Goal: Task Accomplishment & Management: Use online tool/utility

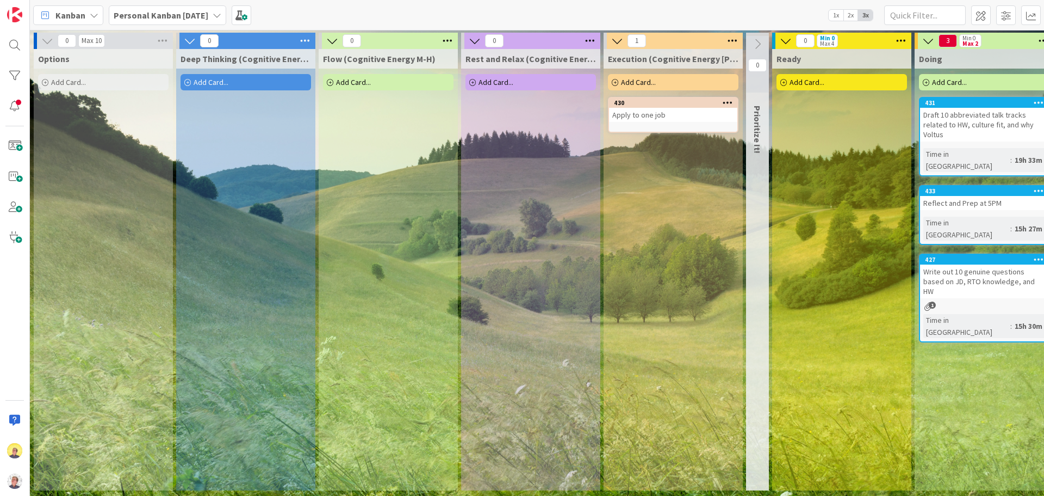
click at [79, 83] on span "Add Card..." at bounding box center [68, 82] width 35 height 10
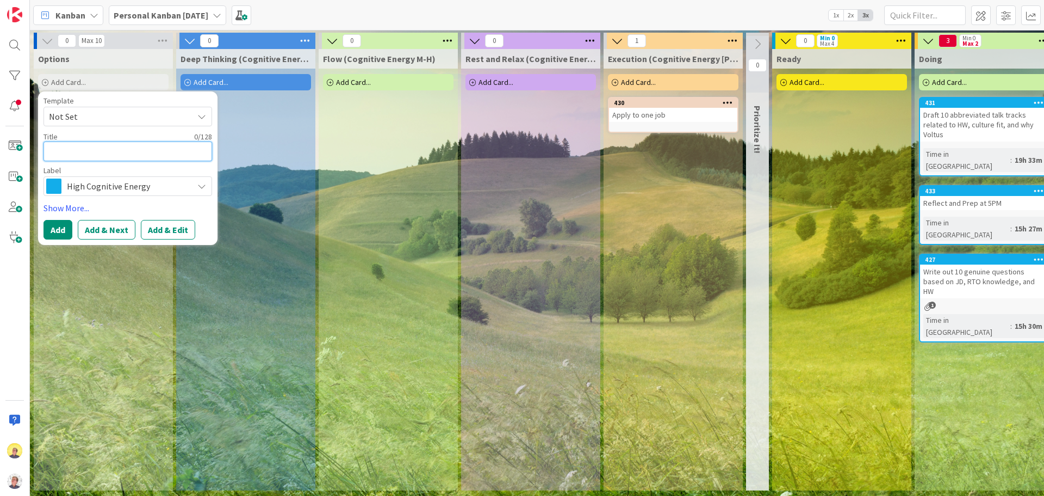
click at [146, 149] on textarea at bounding box center [128, 151] width 169 height 20
paste textarea "Write out 7 more sticky-note talk tracks."
type textarea "x"
type textarea "Write out 7 more sticky-note talk tracks."
click at [152, 226] on button "Add & Edit" at bounding box center [168, 230] width 54 height 20
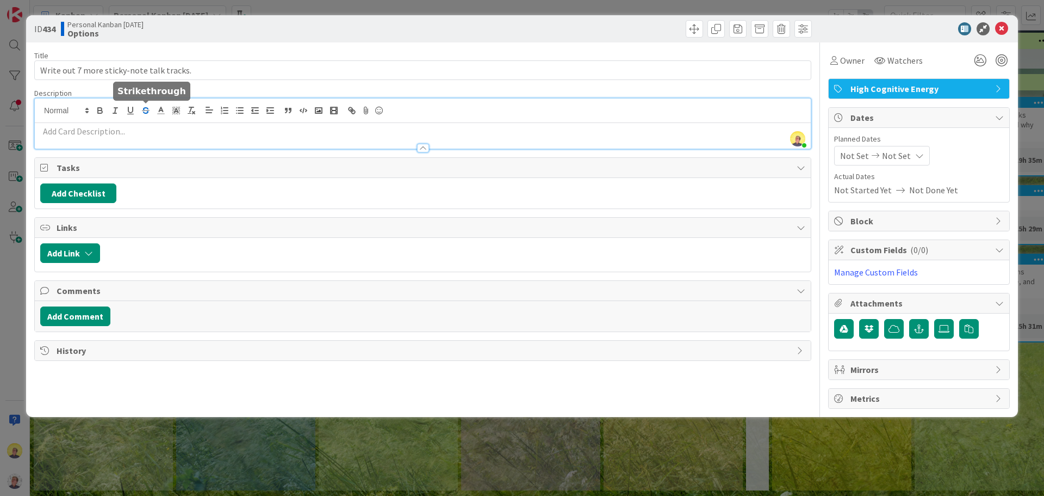
click at [145, 110] on div "[PERSON_NAME] just joined" at bounding box center [423, 123] width 776 height 50
click at [424, 135] on p at bounding box center [422, 131] width 765 height 13
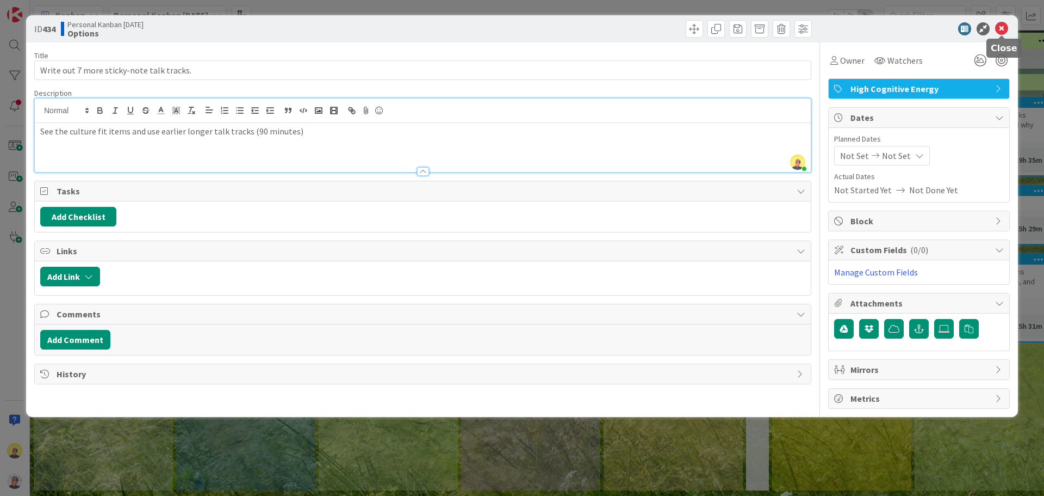
click at [835, 27] on icon at bounding box center [1001, 28] width 13 height 13
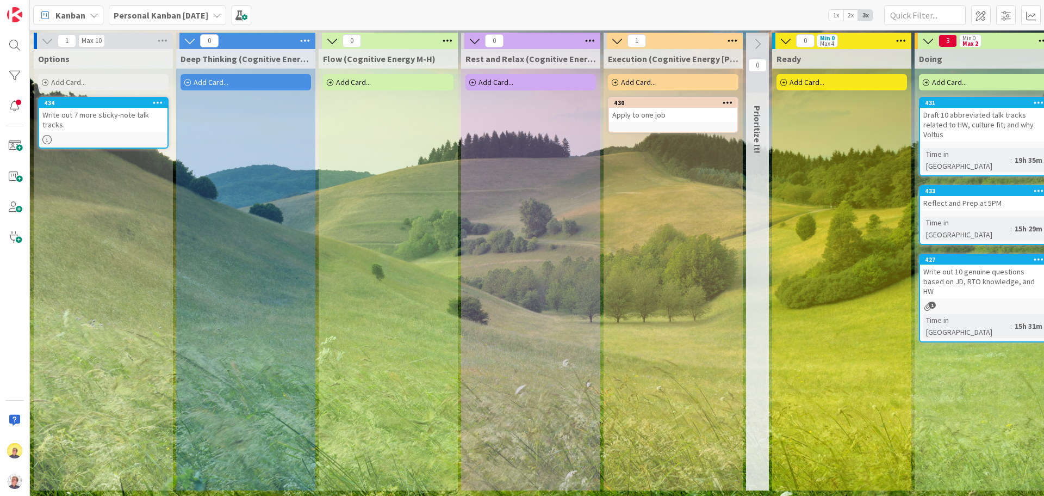
click at [94, 79] on div "Add Card..." at bounding box center [103, 82] width 131 height 16
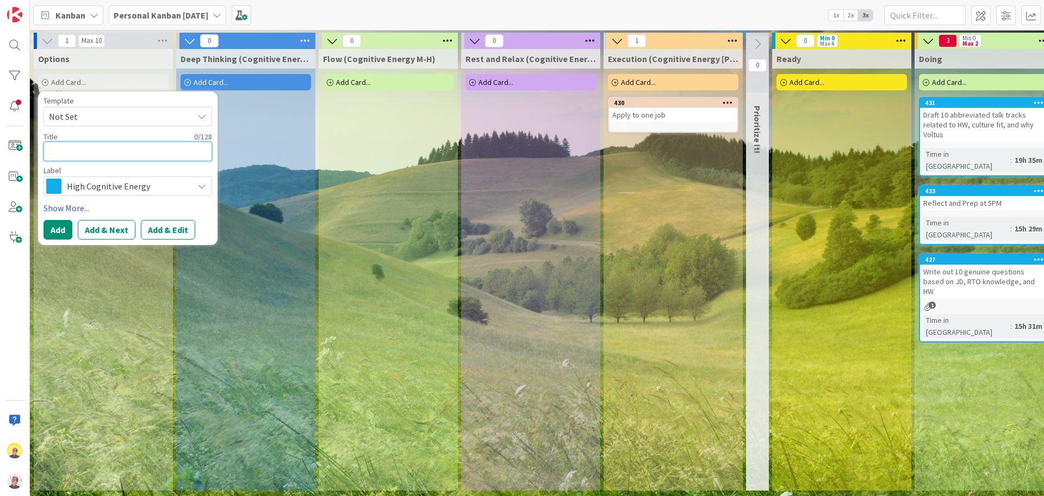
click at [79, 154] on textarea at bounding box center [128, 151] width 169 height 20
paste textarea "30-45 minutes of RTO learning to feel more confident with the topic and terms"
type textarea "x"
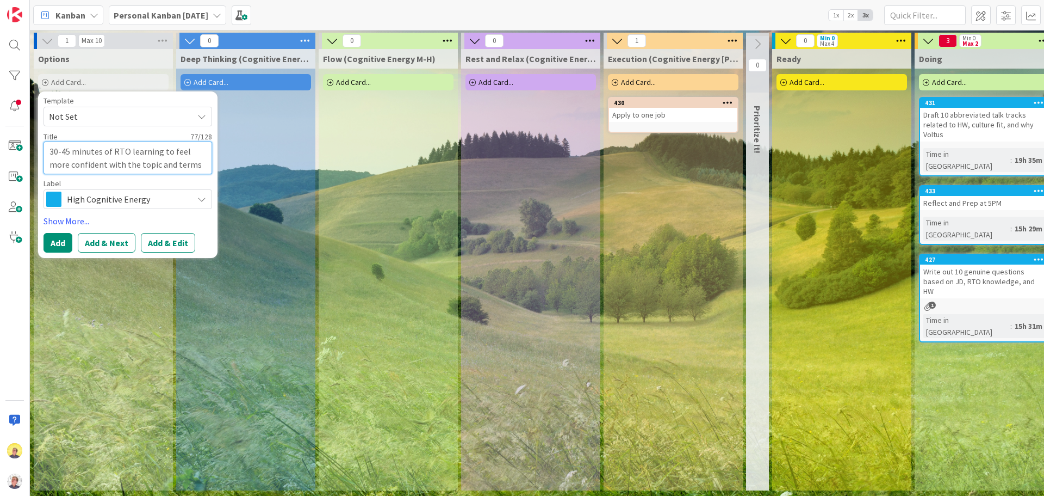
type textarea "30-45 minutes of RTO learning to feel more confident with the topic and terms"
click at [99, 201] on span "High Cognitive Energy" at bounding box center [127, 198] width 121 height 15
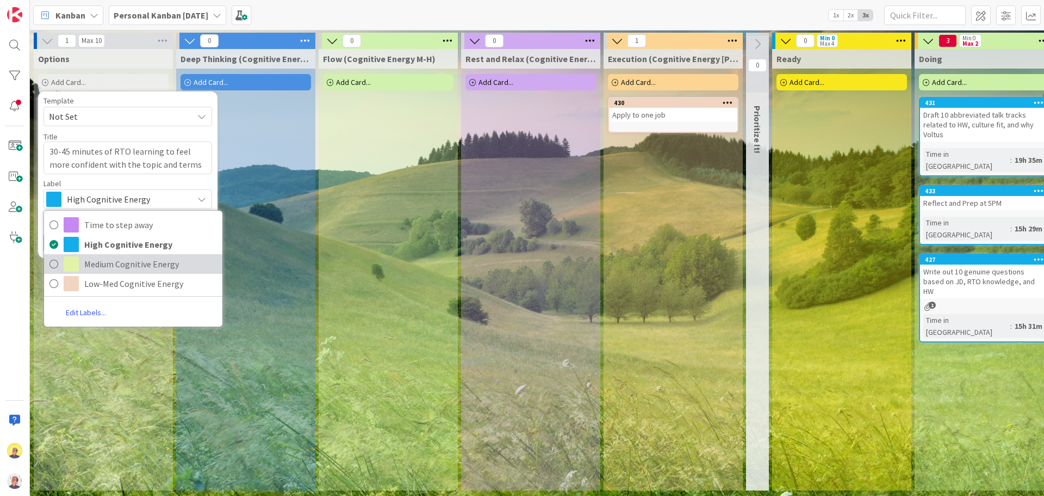
click at [115, 265] on span "Medium Cognitive Energy" at bounding box center [150, 264] width 133 height 16
type textarea "x"
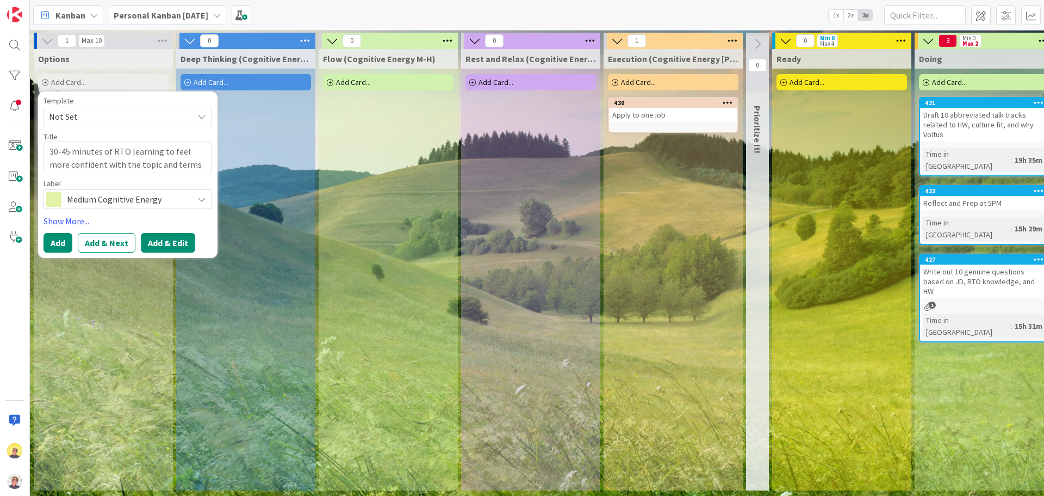
click at [160, 246] on button "Add & Edit" at bounding box center [168, 243] width 54 height 20
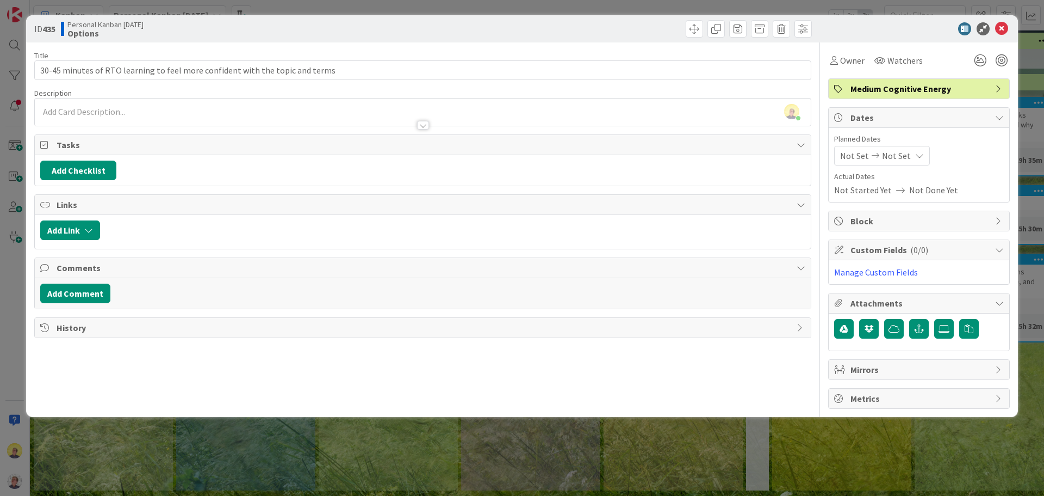
click at [112, 108] on div "[PERSON_NAME] just joined" at bounding box center [423, 111] width 776 height 27
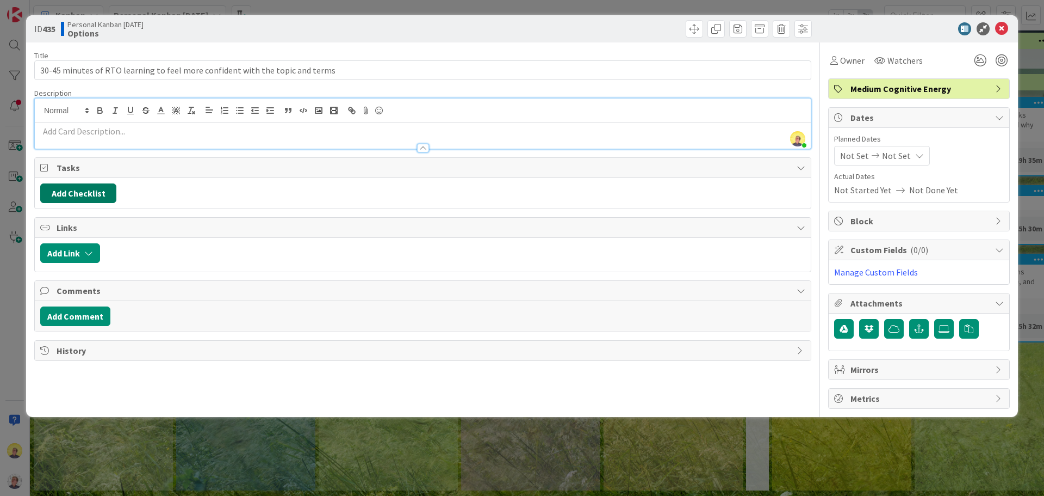
click at [85, 194] on button "Add Checklist" at bounding box center [78, 193] width 76 height 20
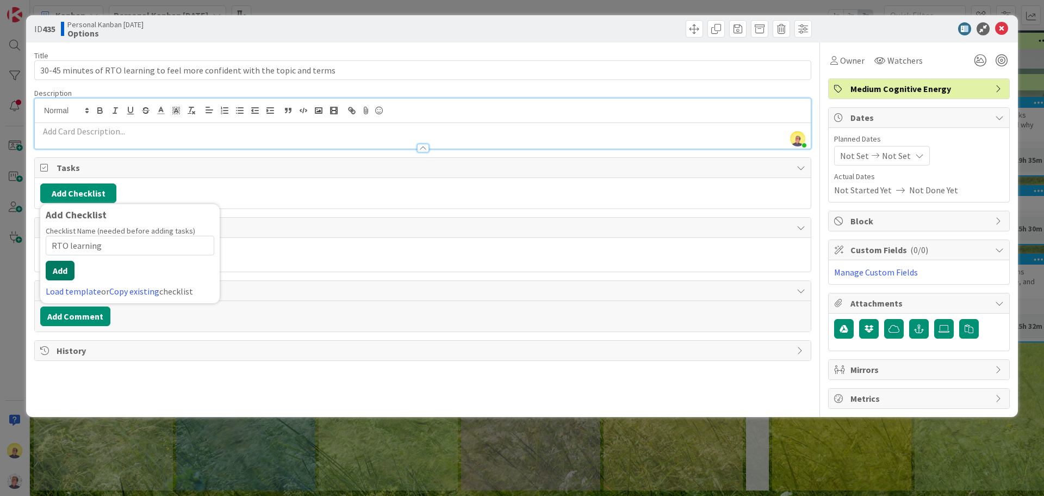
type input "RTO learning"
click at [59, 270] on button "Add" at bounding box center [60, 271] width 29 height 20
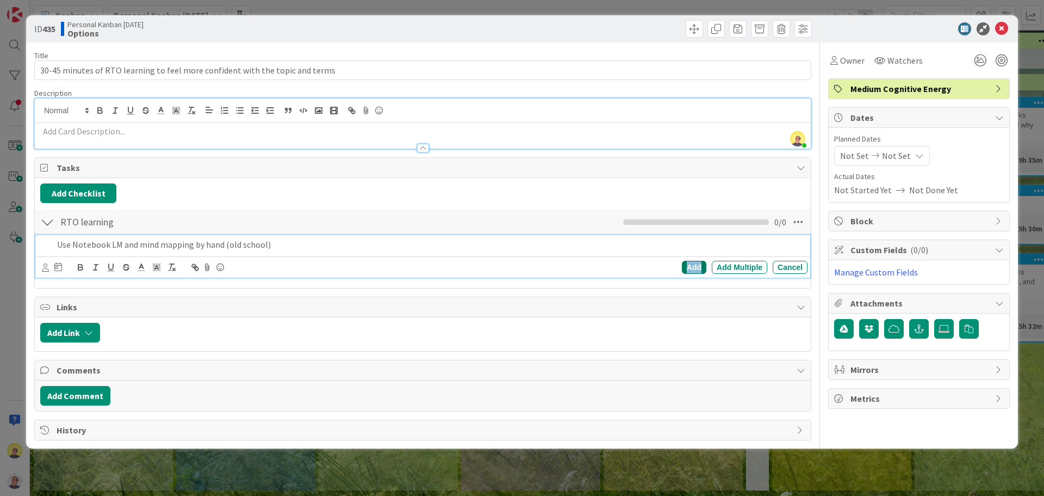
click at [686, 266] on div "Add" at bounding box center [694, 267] width 24 height 13
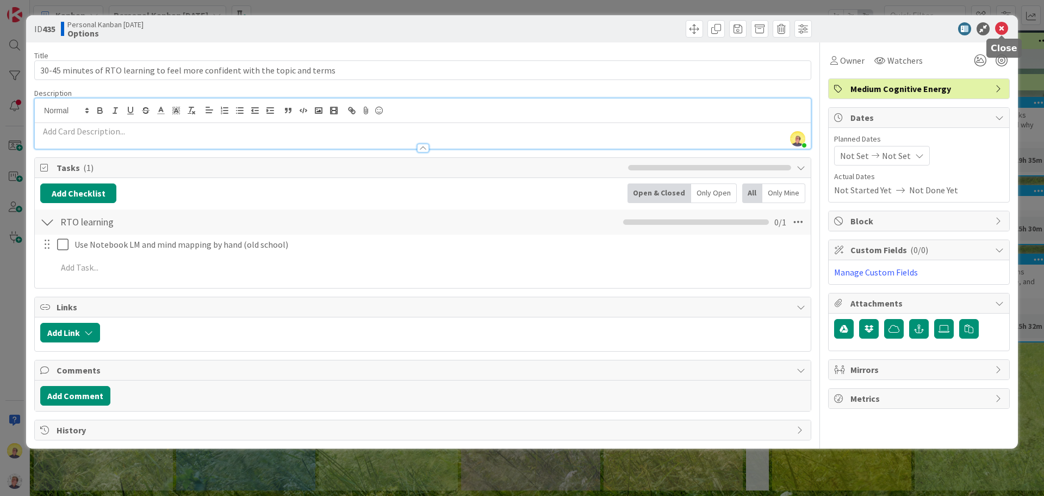
click at [835, 31] on icon at bounding box center [1001, 28] width 13 height 13
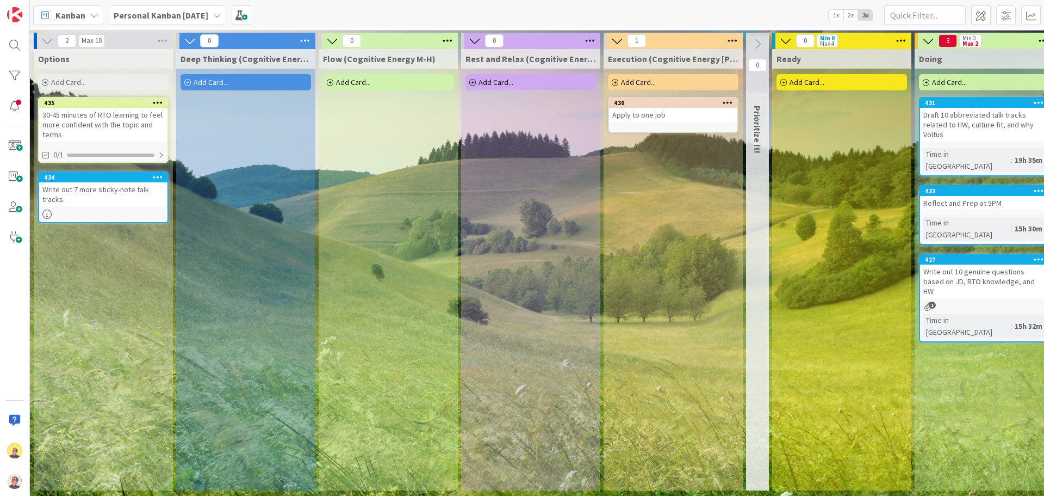
click at [156, 177] on icon at bounding box center [158, 177] width 10 height 8
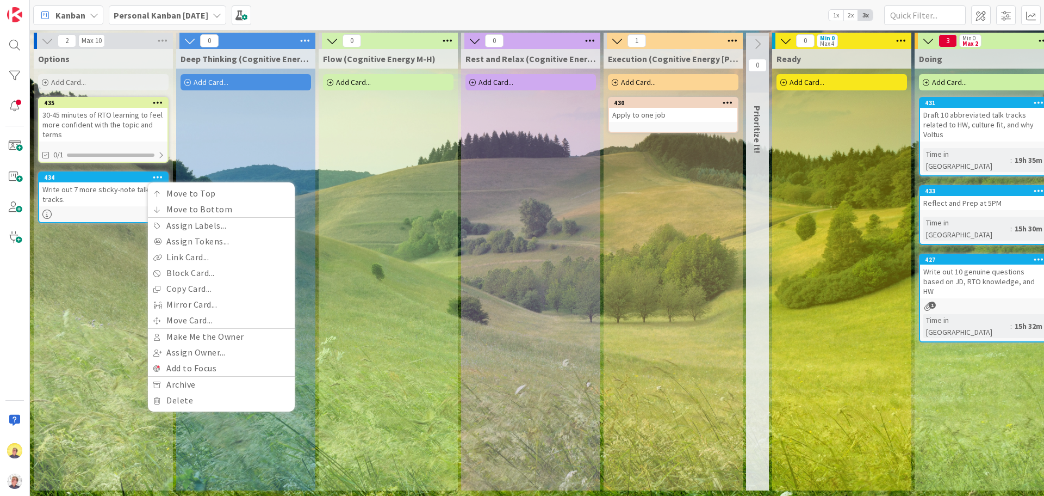
click at [114, 261] on div "Options Add Card... Template Not Set Title 0 / 128 Label High Cognitive Energy …" at bounding box center [103, 269] width 139 height 441
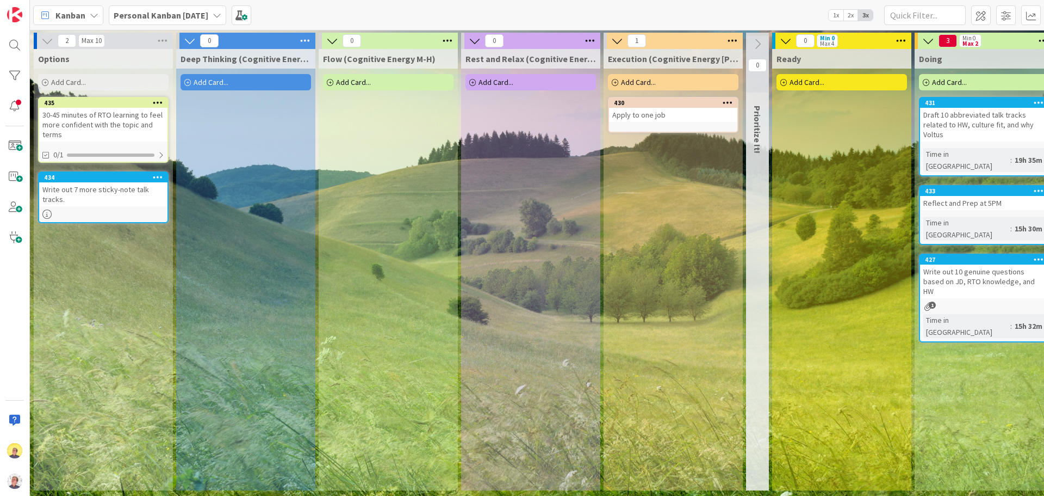
click at [90, 82] on div "Add Card..." at bounding box center [103, 82] width 131 height 16
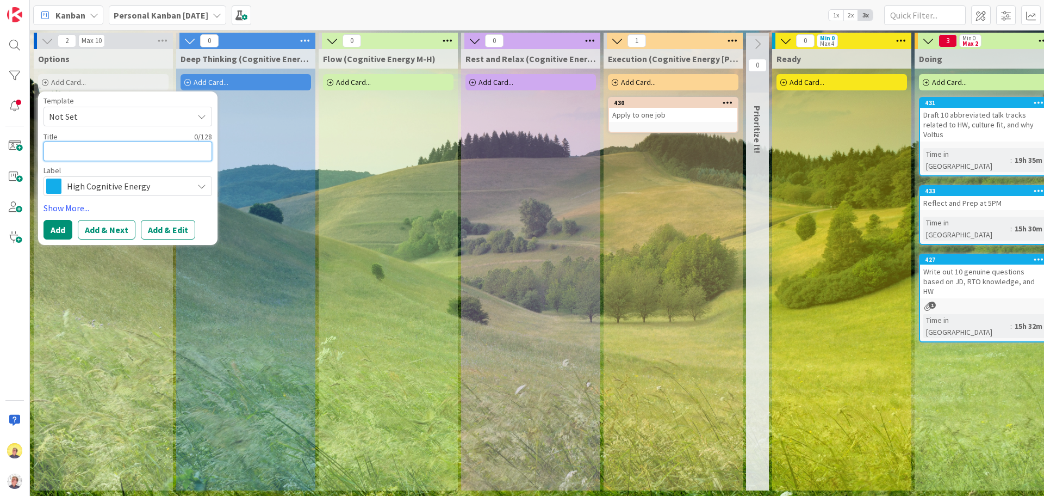
click at [74, 154] on textarea at bounding box center [128, 151] width 169 height 20
paste textarea "Create questions worksheet from the Excel sheet"
type textarea "x"
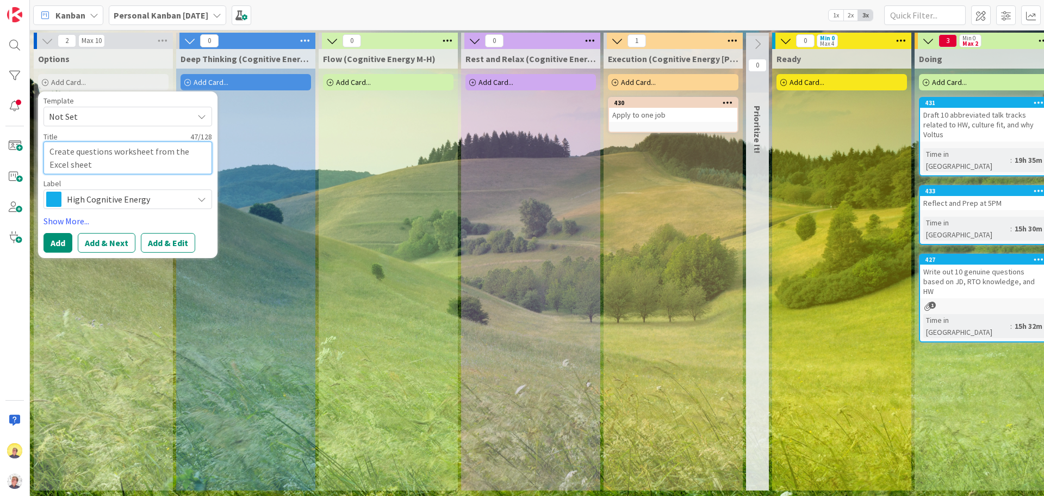
type textarea "Create questions worksheet from the Excel sheet"
click at [112, 200] on span "High Cognitive Energy" at bounding box center [127, 198] width 121 height 15
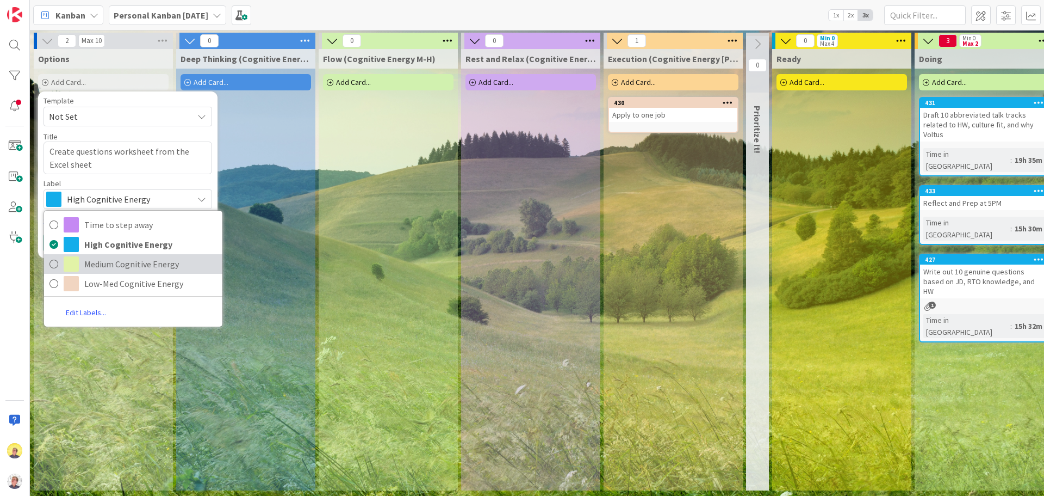
click at [113, 267] on span "Medium Cognitive Energy" at bounding box center [150, 264] width 133 height 16
type textarea "x"
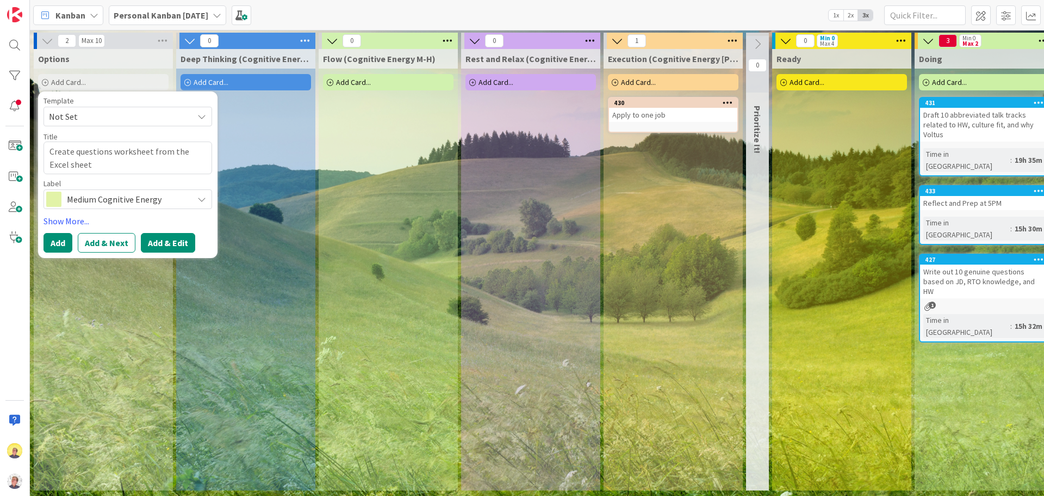
click at [154, 245] on button "Add & Edit" at bounding box center [168, 243] width 54 height 20
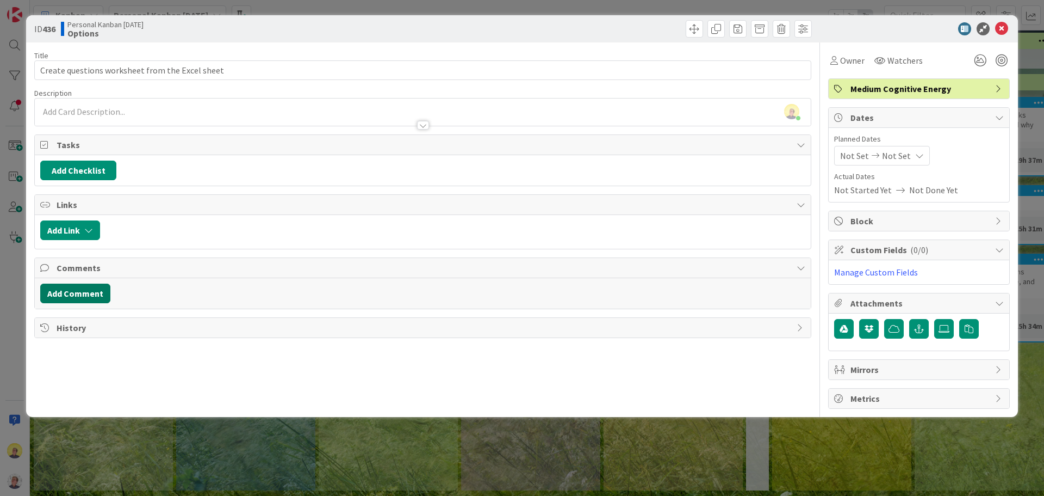
click at [75, 296] on button "Add Comment" at bounding box center [75, 293] width 70 height 20
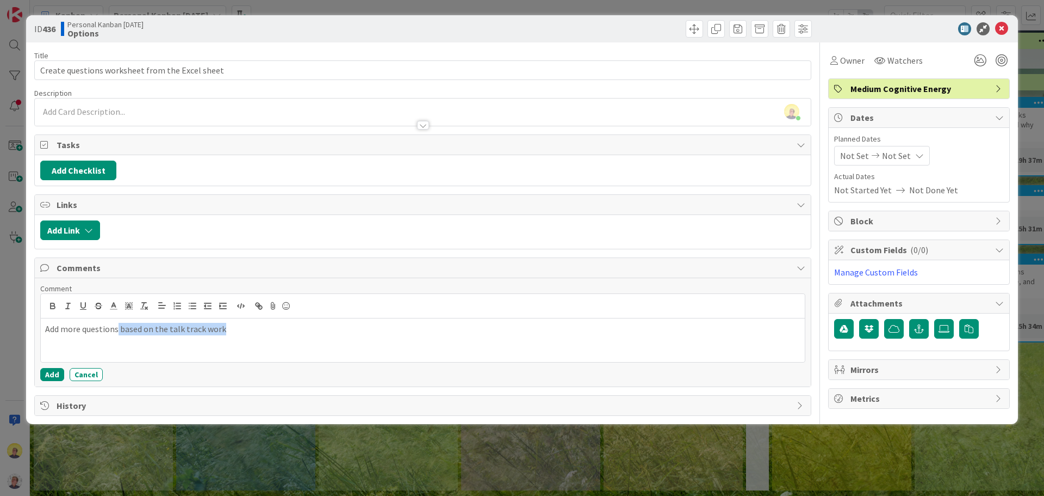
drag, startPoint x: 221, startPoint y: 329, endPoint x: 119, endPoint y: 332, distance: 102.3
click at [119, 332] on p "Add more questions based on the talk track work" at bounding box center [423, 329] width 756 height 13
click at [55, 376] on button "Add" at bounding box center [52, 374] width 24 height 13
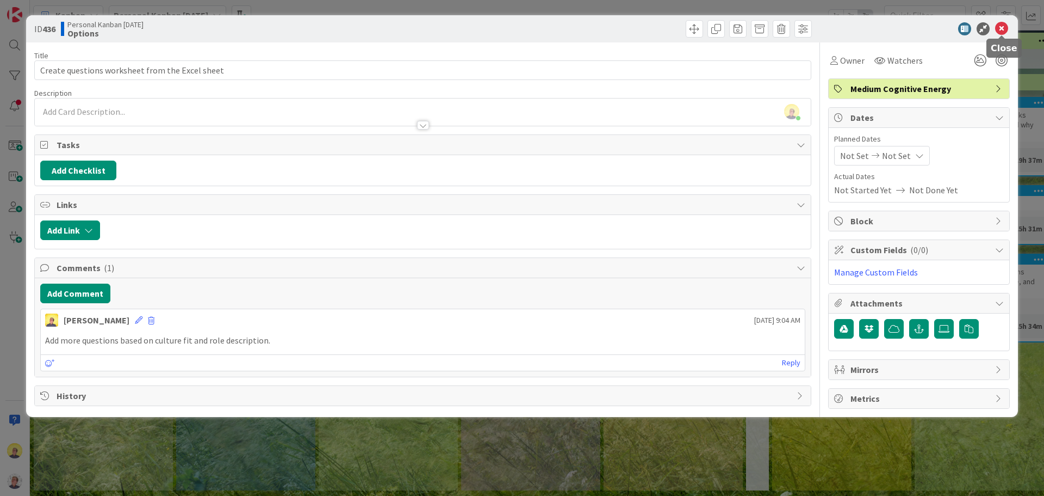
click at [835, 25] on icon at bounding box center [1001, 28] width 13 height 13
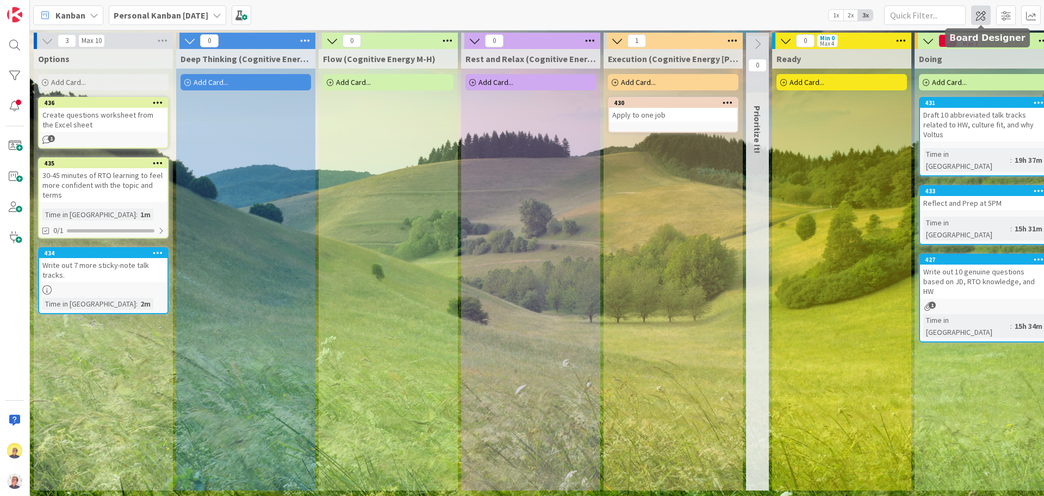
click at [835, 14] on span at bounding box center [982, 15] width 20 height 20
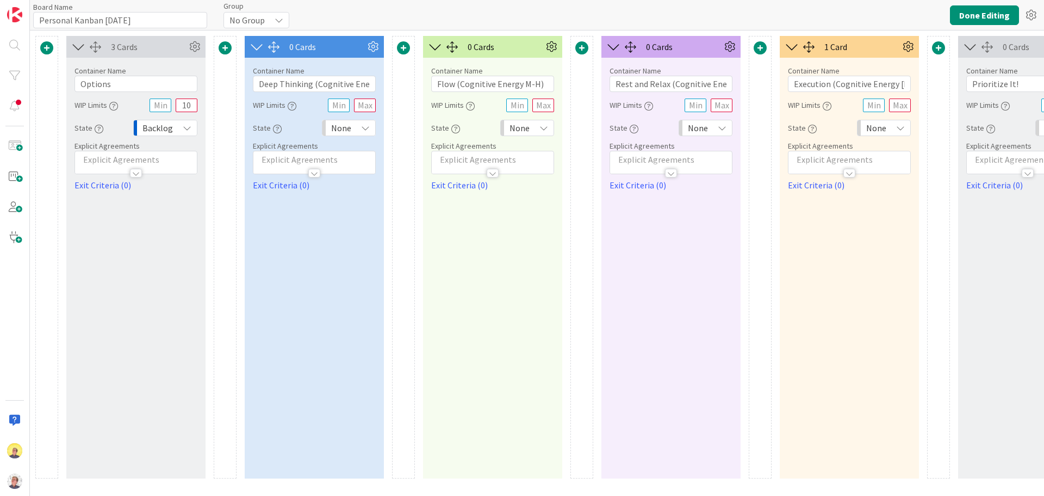
click at [367, 127] on icon at bounding box center [365, 127] width 9 height 9
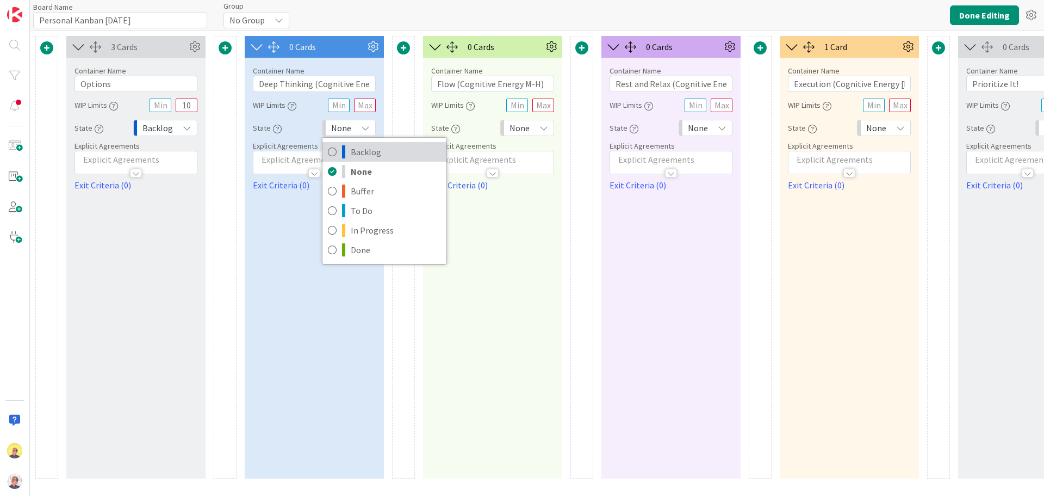
click at [373, 153] on span "Backlog" at bounding box center [396, 152] width 90 height 16
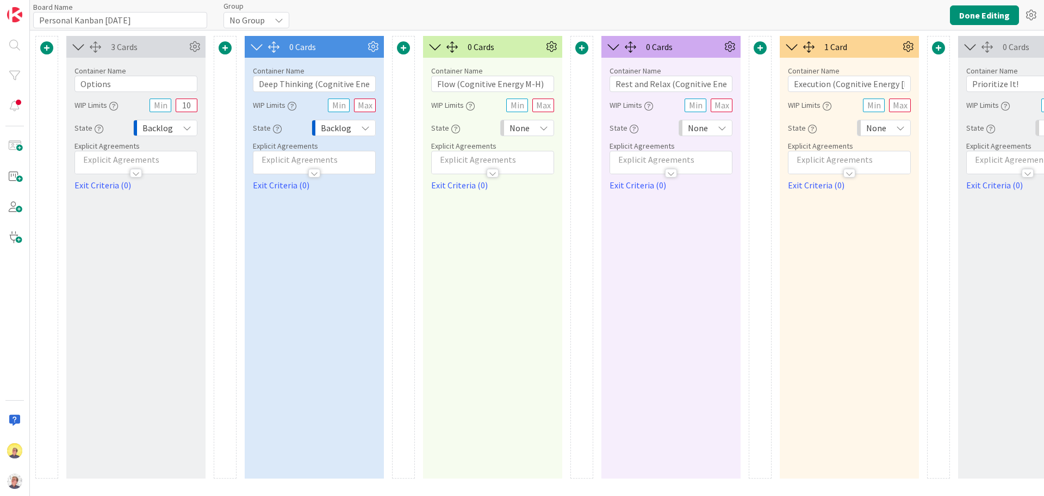
click at [541, 128] on icon at bounding box center [544, 127] width 9 height 9
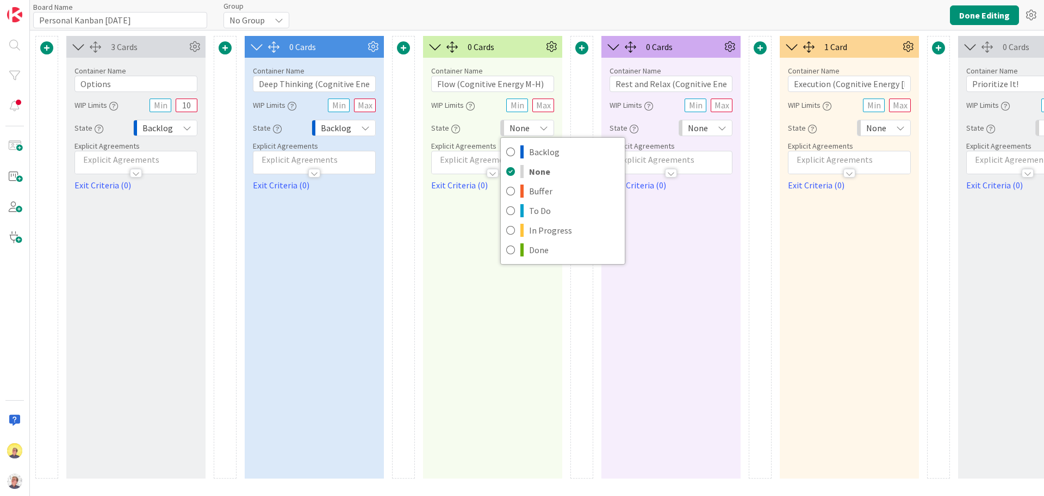
click at [722, 127] on icon at bounding box center [722, 127] width 9 height 9
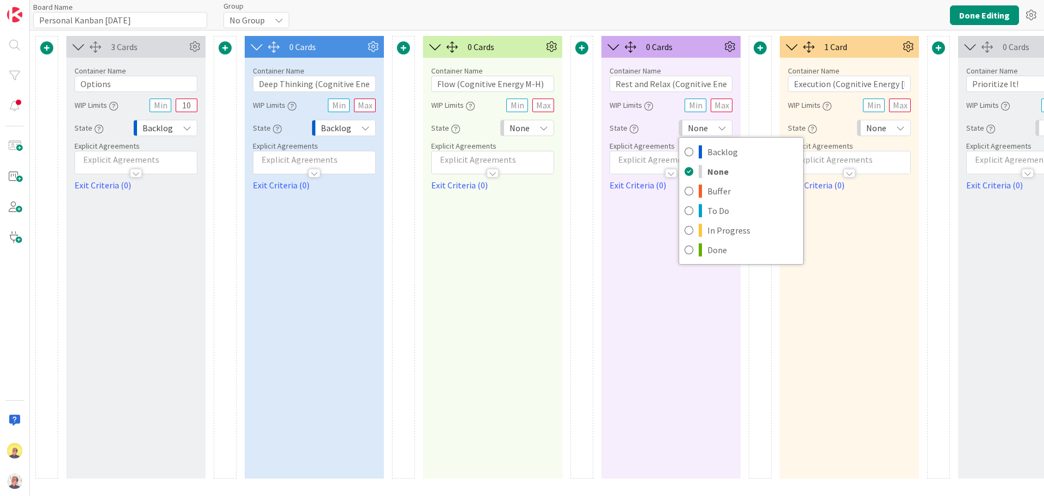
click at [835, 126] on div "None" at bounding box center [884, 128] width 54 height 16
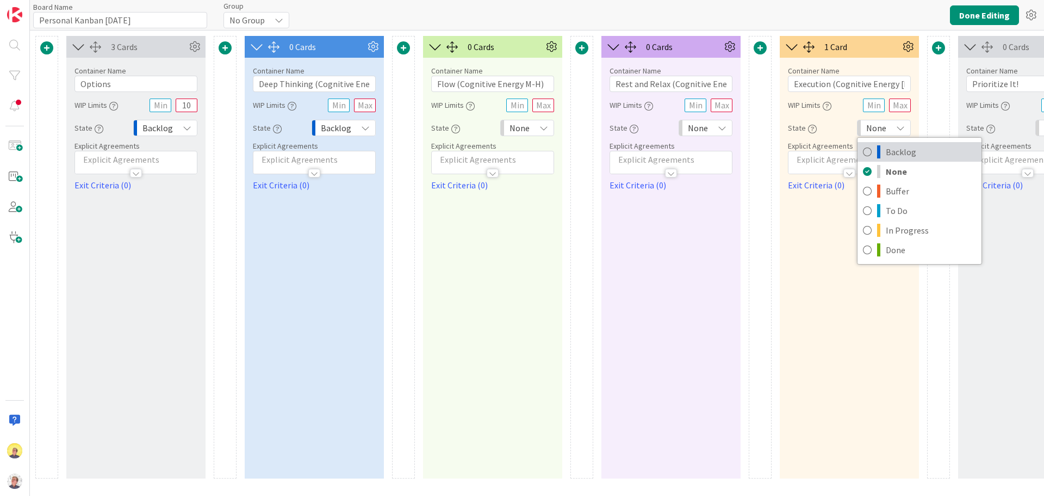
click at [835, 155] on link "Backlog" at bounding box center [920, 152] width 124 height 20
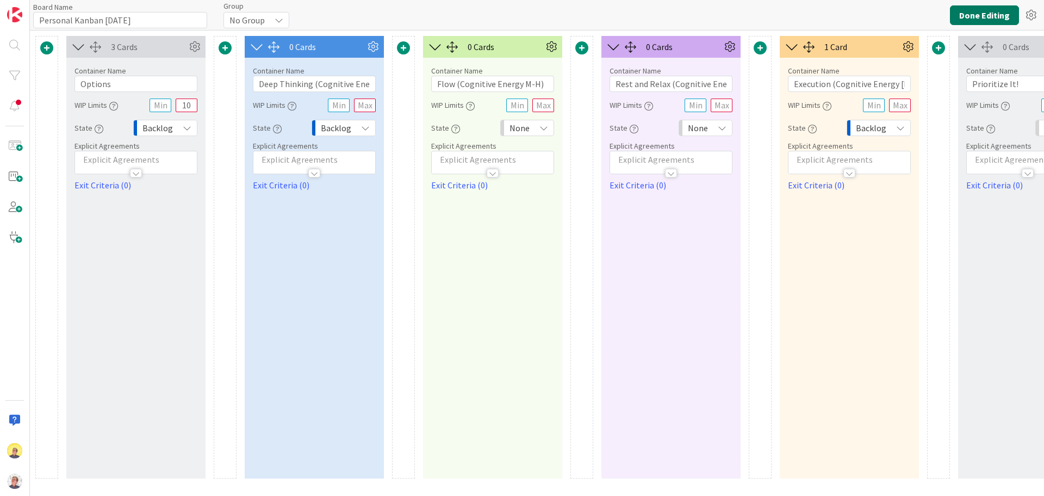
click at [835, 19] on button "Done Editing" at bounding box center [984, 15] width 69 height 20
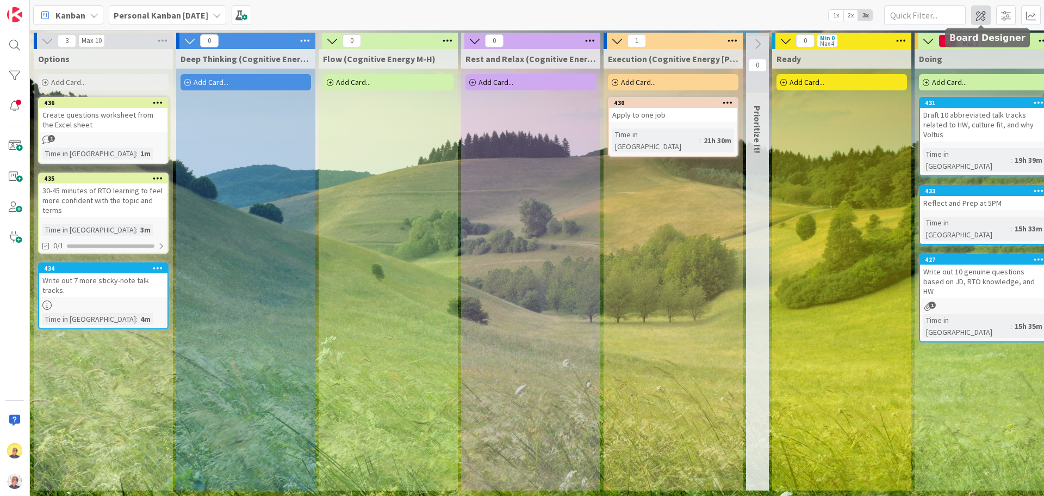
click at [835, 16] on span at bounding box center [982, 15] width 20 height 20
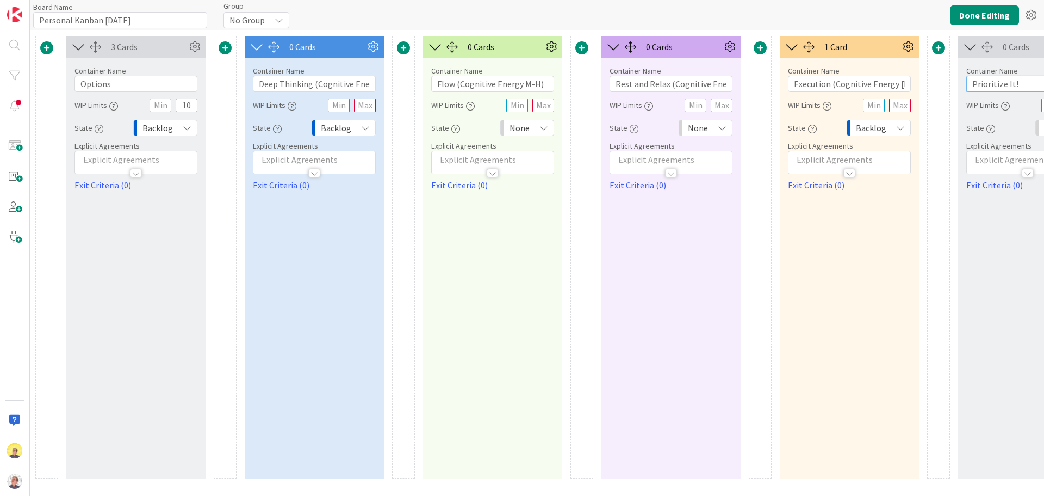
drag, startPoint x: 1020, startPoint y: 82, endPoint x: 955, endPoint y: 81, distance: 65.3
click at [835, 81] on div "3 Cards Container Name 7 / 64 Options WIP Limits 10 State Backlog Explicit Agre…" at bounding box center [1027, 257] width 1985 height 442
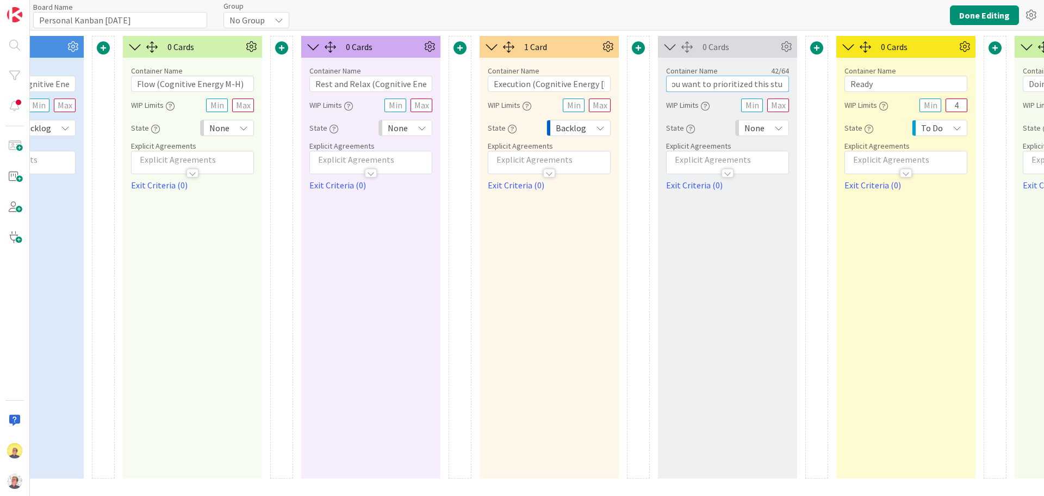
scroll to position [0, 37]
type input "Hey, do you want to prioritized this stuff?"
click at [835, 17] on button "Done Editing" at bounding box center [984, 15] width 69 height 20
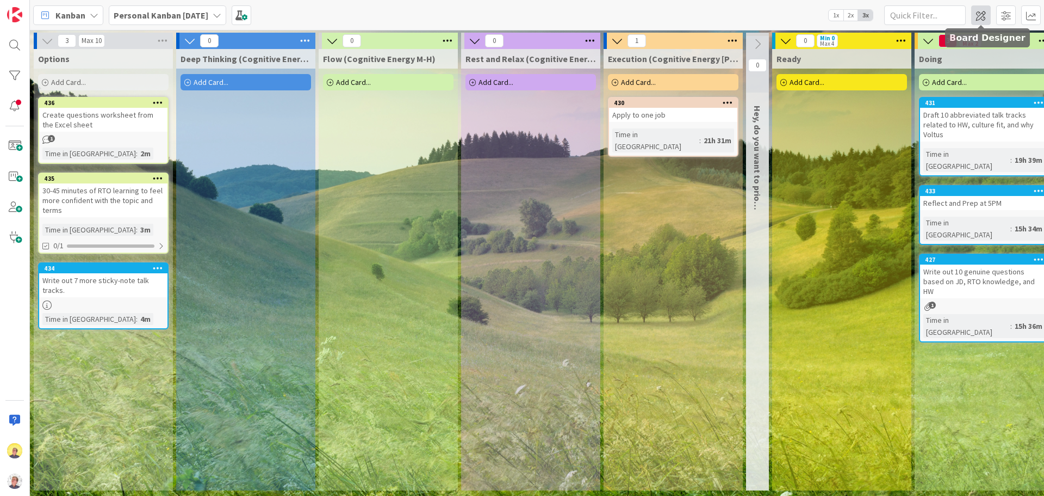
click at [835, 17] on span at bounding box center [982, 15] width 20 height 20
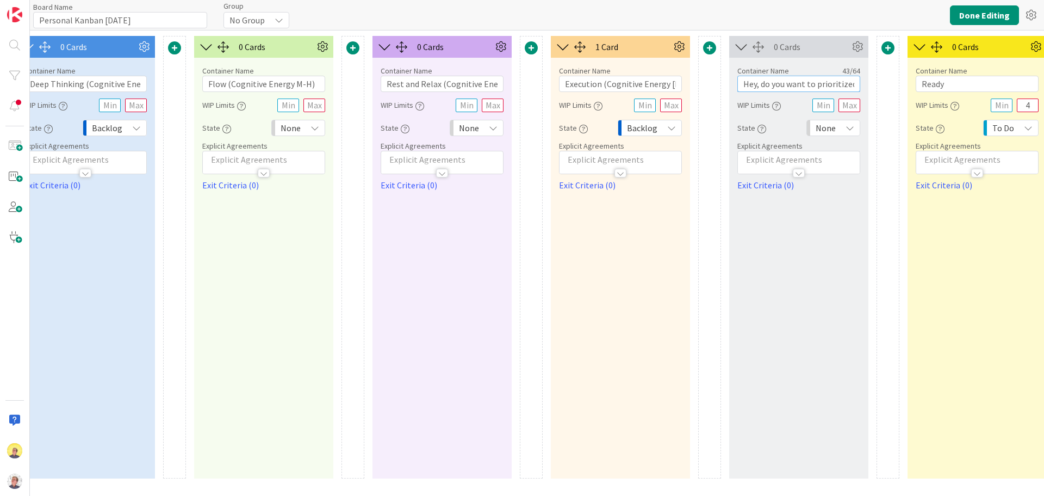
scroll to position [0, 38]
drag, startPoint x: 763, startPoint y: 87, endPoint x: 864, endPoint y: 82, distance: 101.3
click at [835, 82] on div "Container Name 43 / 64 Hey, do you want to prioritized this stuff? WIP Limits S…" at bounding box center [798, 125] width 139 height 134
type input "Hey, maybe prioritize this stuff?"
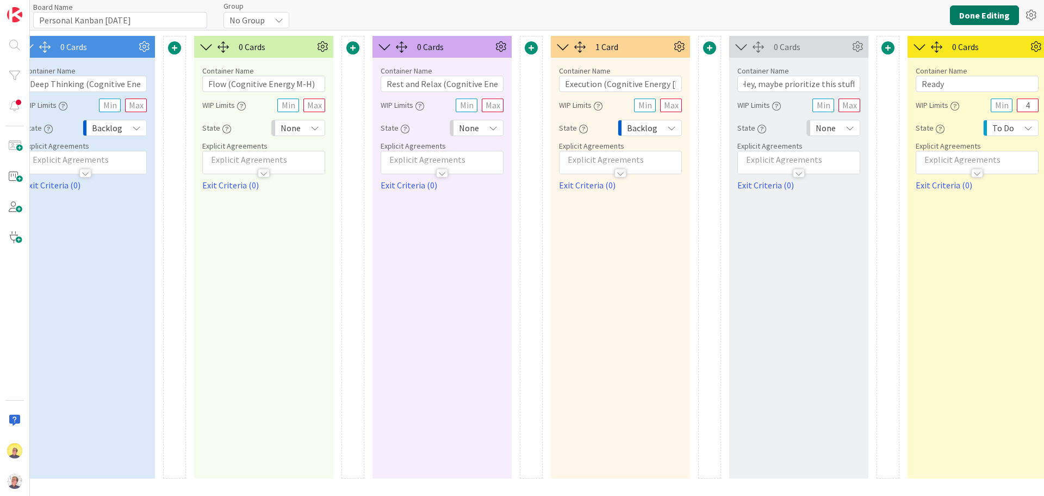
scroll to position [0, 0]
click at [835, 11] on button "Done Editing" at bounding box center [984, 15] width 69 height 20
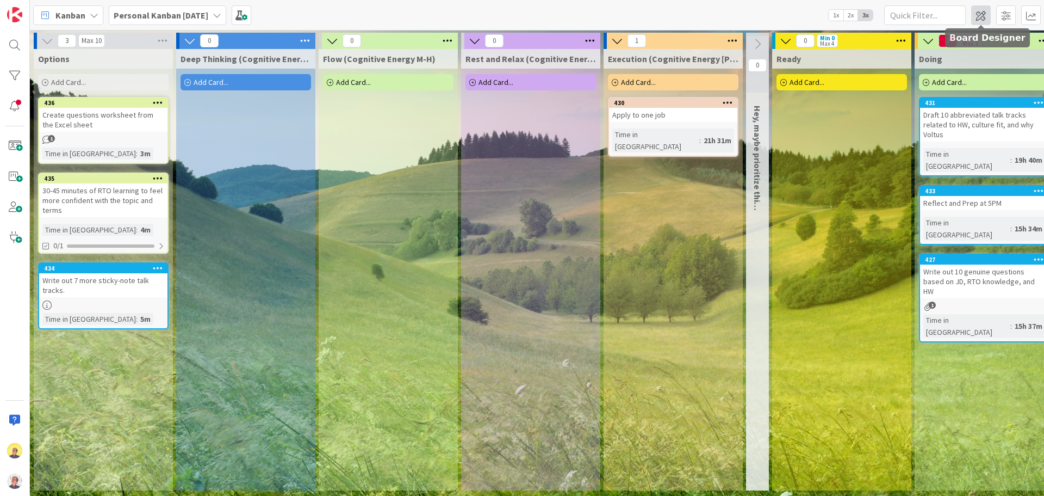
click at [835, 18] on span at bounding box center [982, 15] width 20 height 20
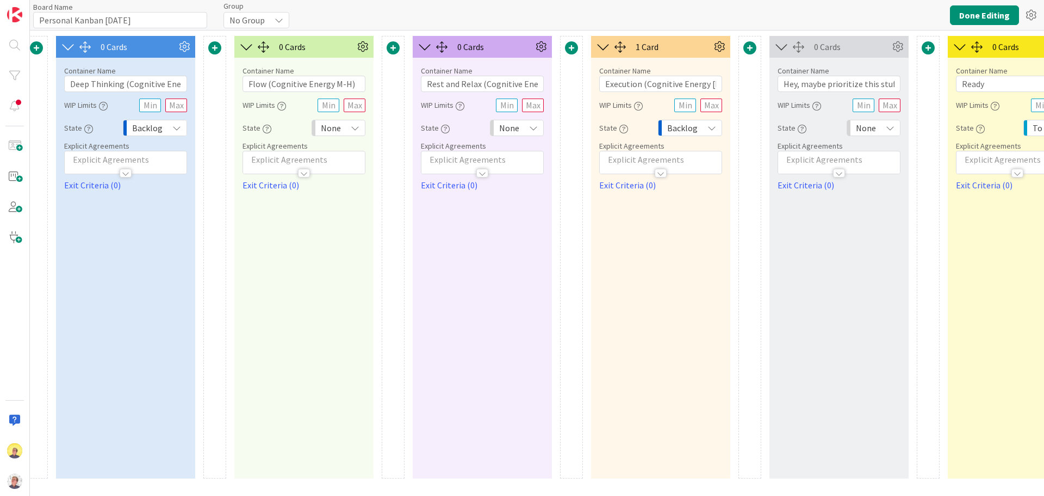
scroll to position [0, 236]
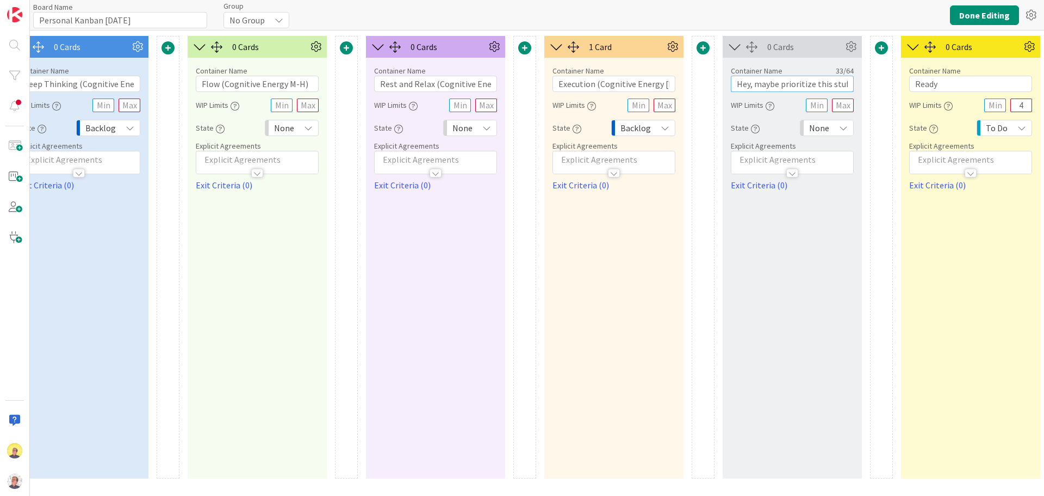
click at [835, 85] on input "Hey, maybe prioritize this stuff?" at bounding box center [792, 84] width 123 height 16
type input "Hey, maybe prioritize?"
click at [835, 15] on button "Done Editing" at bounding box center [984, 15] width 69 height 20
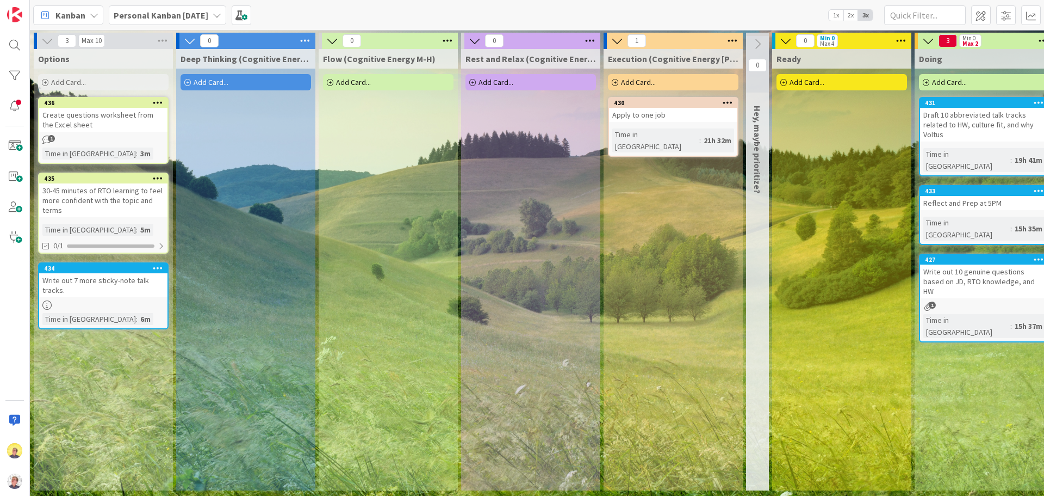
click at [97, 84] on div "Add Card..." at bounding box center [103, 82] width 131 height 16
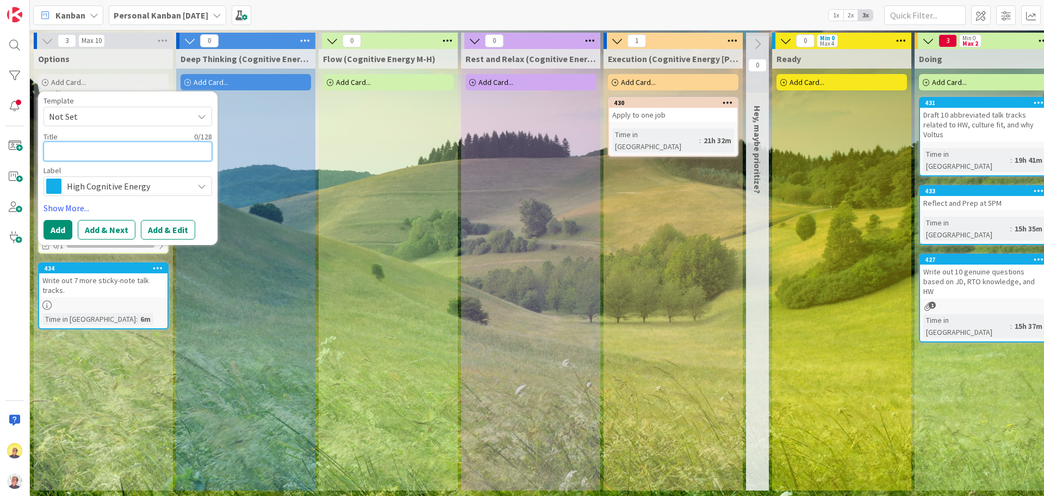
click at [102, 156] on textarea at bounding box center [128, 151] width 169 height 20
paste textarea "30 minutes of Salesforce learning to feel some increased confidence should the …"
type textarea "x"
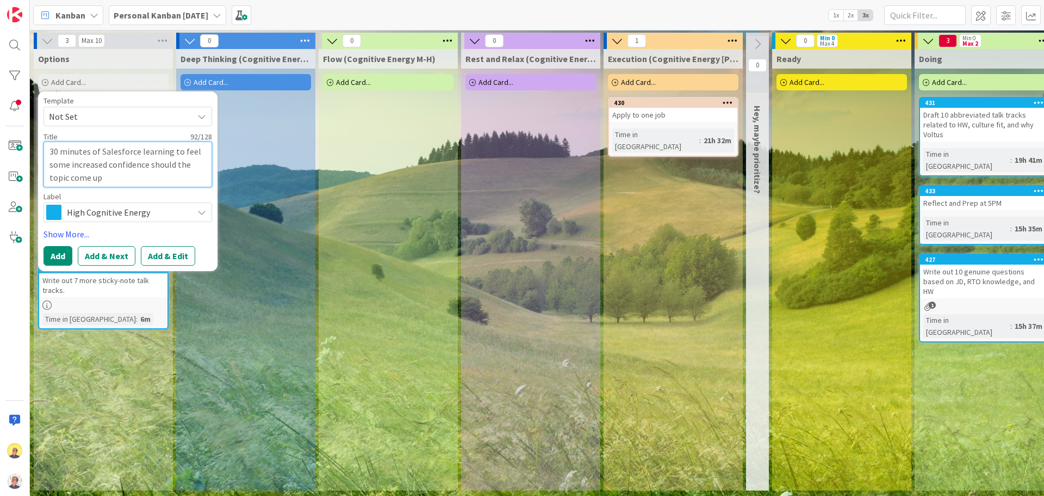
type textarea "30 minutes of Salesforce learning to feel some increased confidence should the …"
click at [120, 218] on span "High Cognitive Energy" at bounding box center [127, 212] width 121 height 15
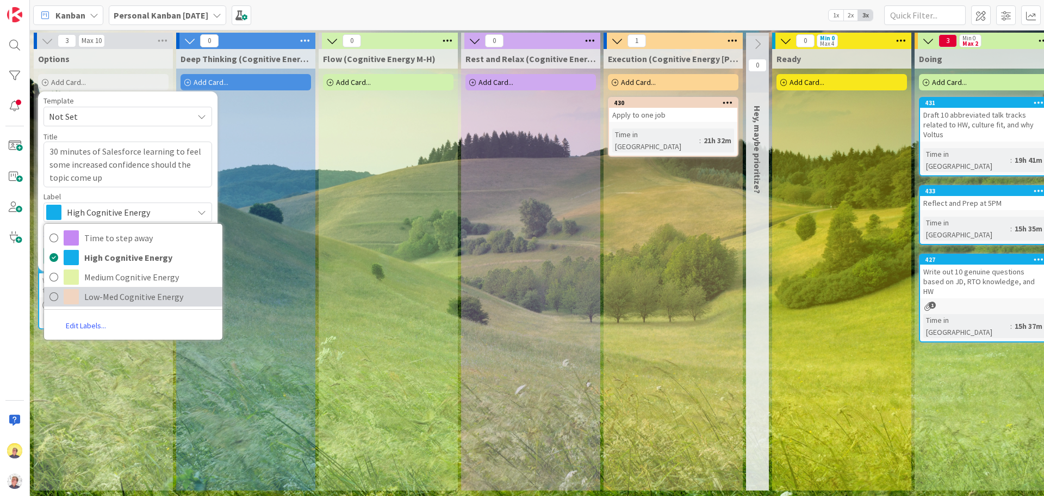
click at [120, 295] on span "Low-Med Cognitive Energy" at bounding box center [150, 296] width 133 height 16
type textarea "x"
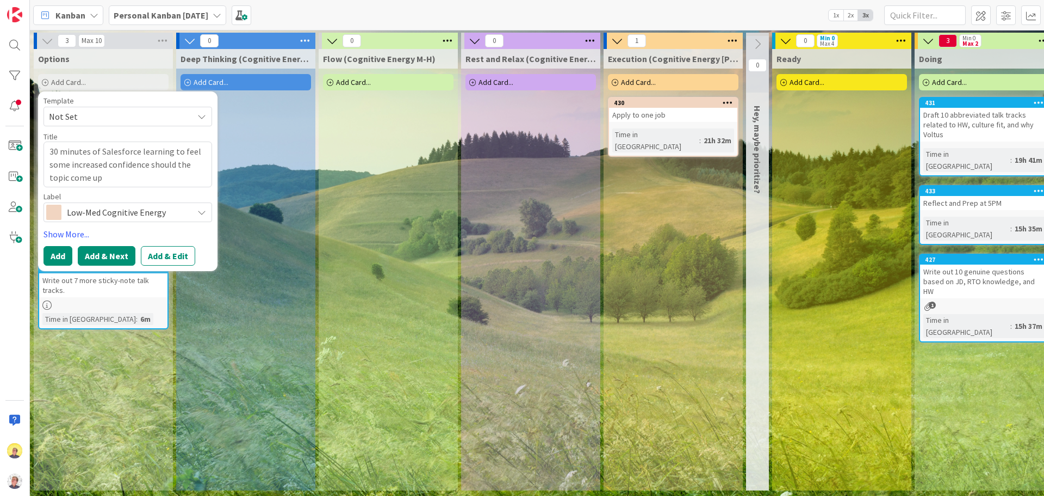
click at [109, 260] on button "Add & Next" at bounding box center [107, 256] width 58 height 20
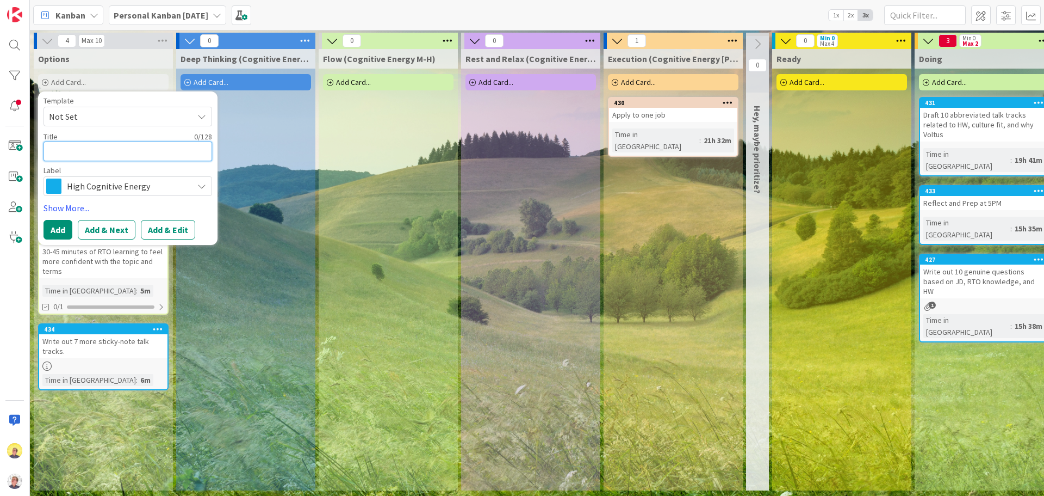
click at [61, 150] on textarea at bounding box center [128, 151] width 169 height 20
type textarea "x"
type textarea "A"
type textarea "x"
type textarea "AM"
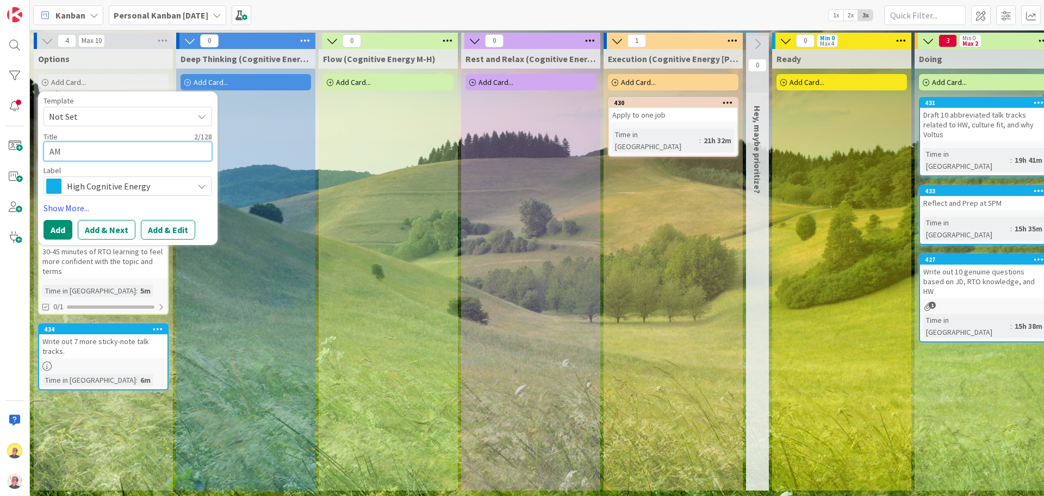
type textarea "x"
type textarea "AM"
type textarea "x"
type textarea "AM r"
type textarea "x"
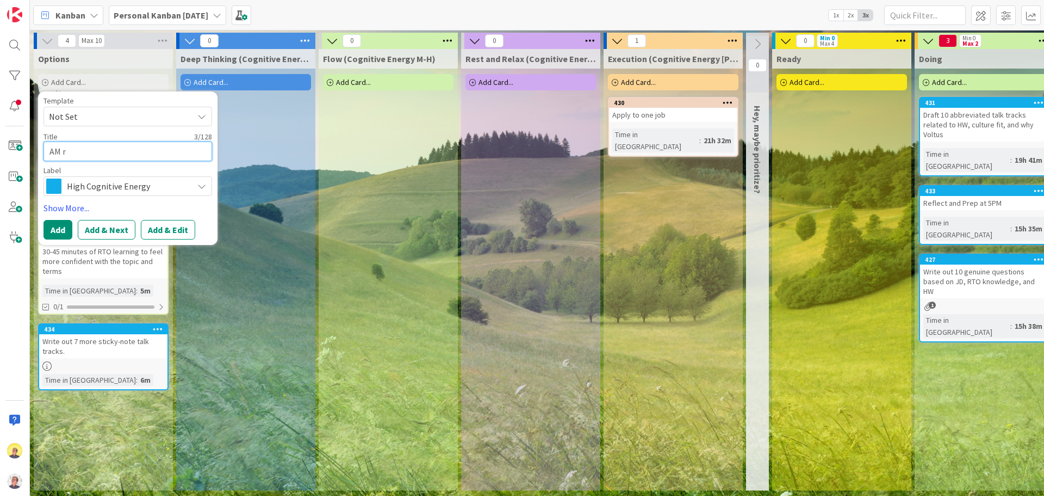
type textarea "AM re"
type textarea "x"
type textarea "AM r"
type textarea "x"
type textarea "AM"
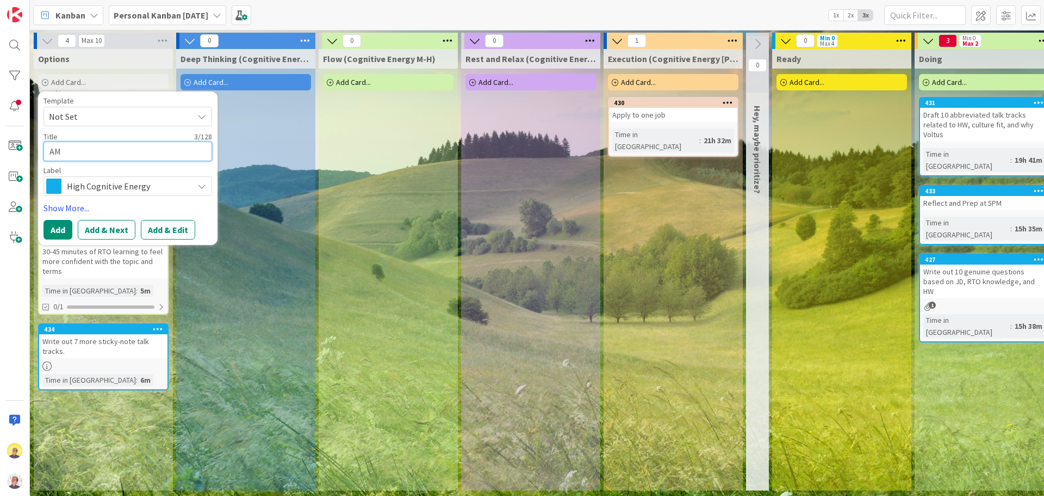
type textarea "x"
type textarea "AM F"
type textarea "x"
type textarea "AM"
type textarea "x"
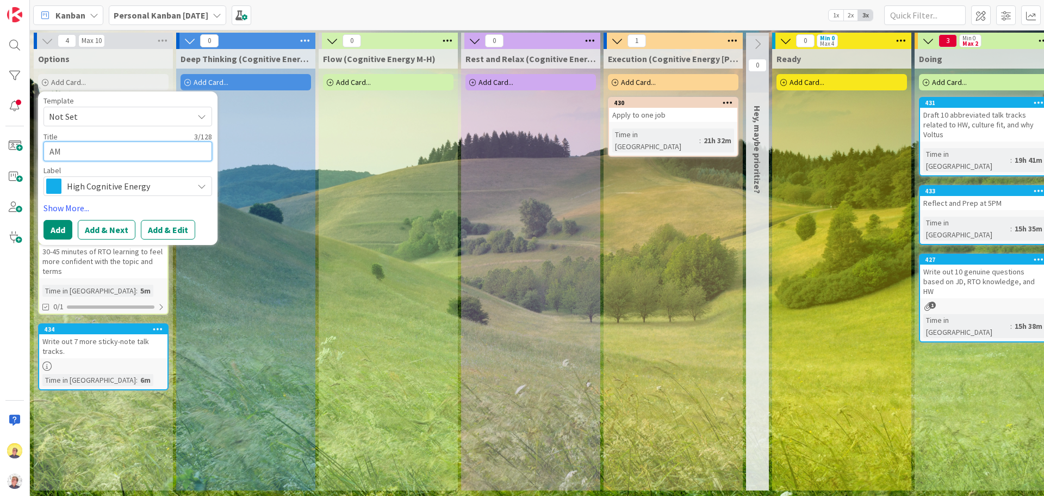
type textarea "AM R"
type textarea "x"
type textarea "AM Re"
type textarea "x"
type textarea "AM Ref"
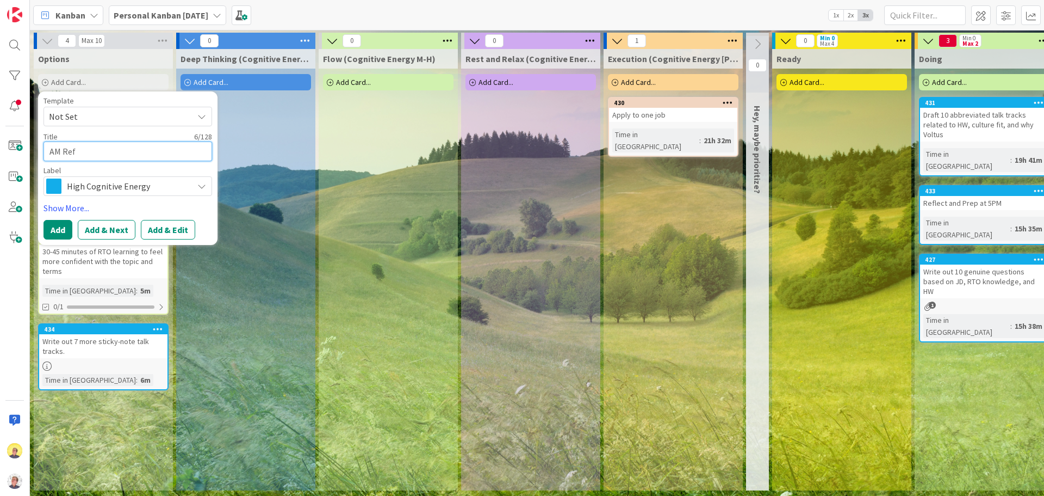
type textarea "x"
type textarea "AM Refr"
type textarea "x"
type textarea "AM Refre"
type textarea "x"
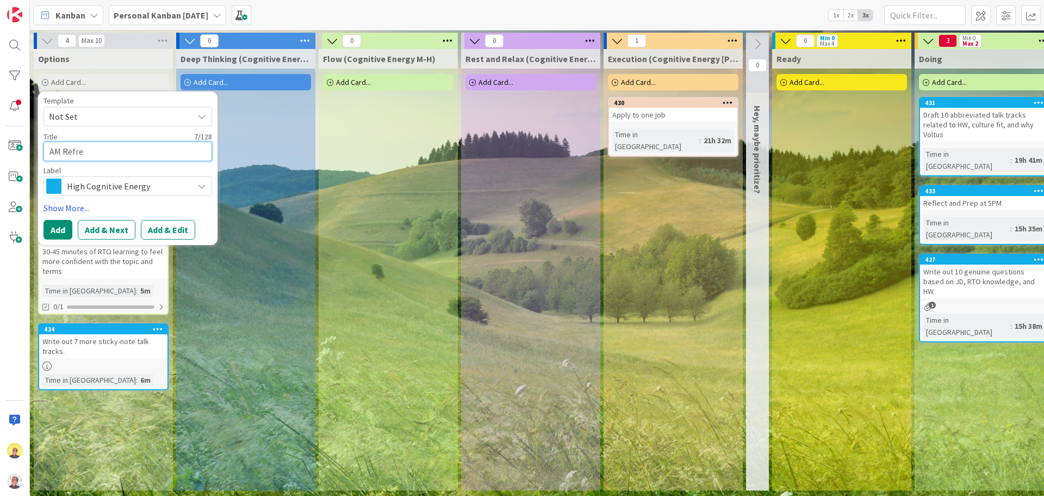
type textarea "AM Refres"
type textarea "x"
type textarea "AM Refress"
type textarea "x"
type textarea "AM Refres"
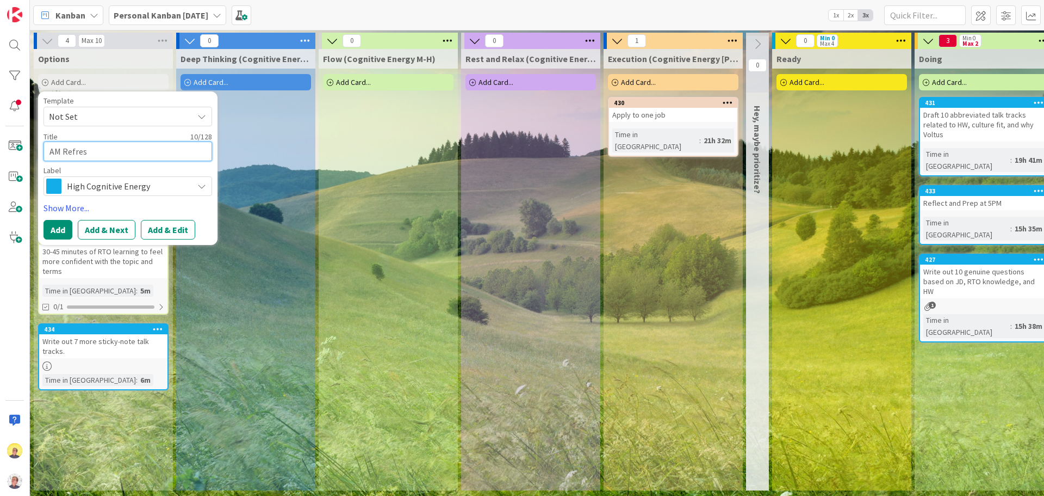
type textarea "x"
type textarea "AM Refresj"
type textarea "x"
type textarea "AM Refresj"
type textarea "x"
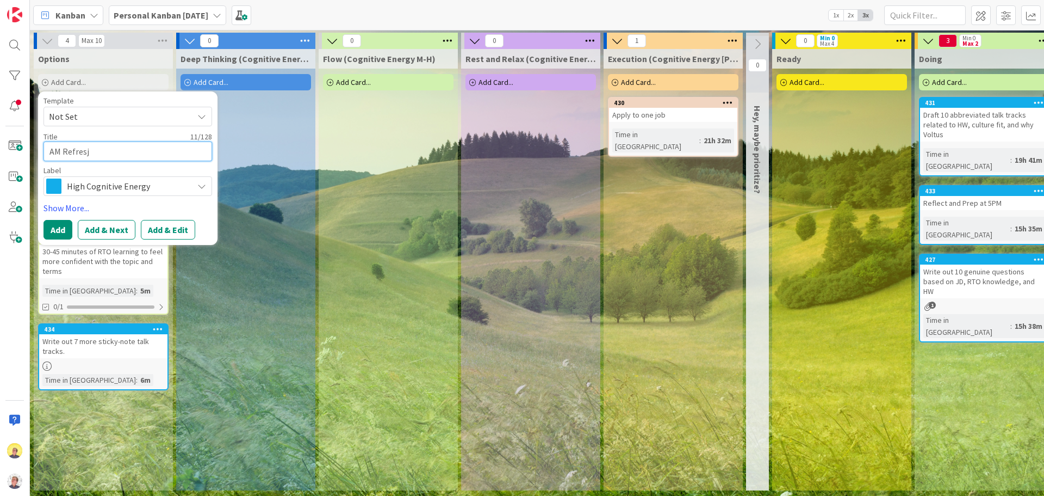
type textarea "AM Refresj"
type textarea "x"
type textarea "AM Refres"
type textarea "x"
type textarea "AM Refresh"
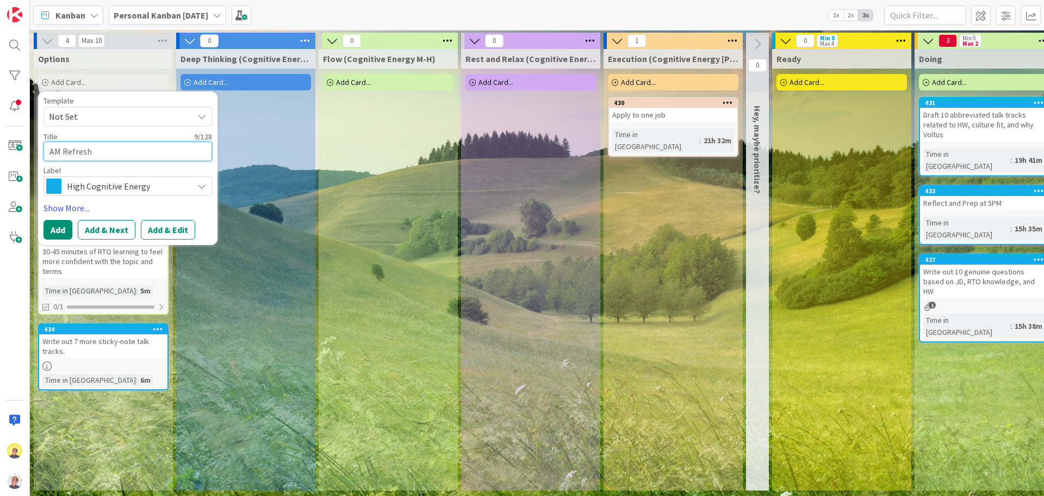
type textarea "x"
type textarea "AM Refresh"
type textarea "x"
type textarea "AM Refresh B"
type textarea "x"
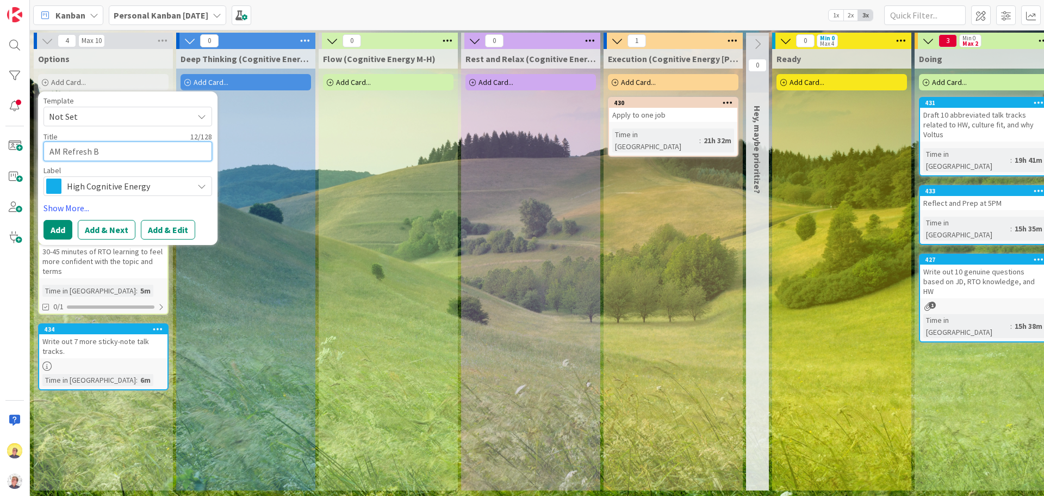
type textarea "AM Refresh Br"
type textarea "x"
type textarea "AM Refresh Bre"
type textarea "x"
type textarea "AM Refresh Brea"
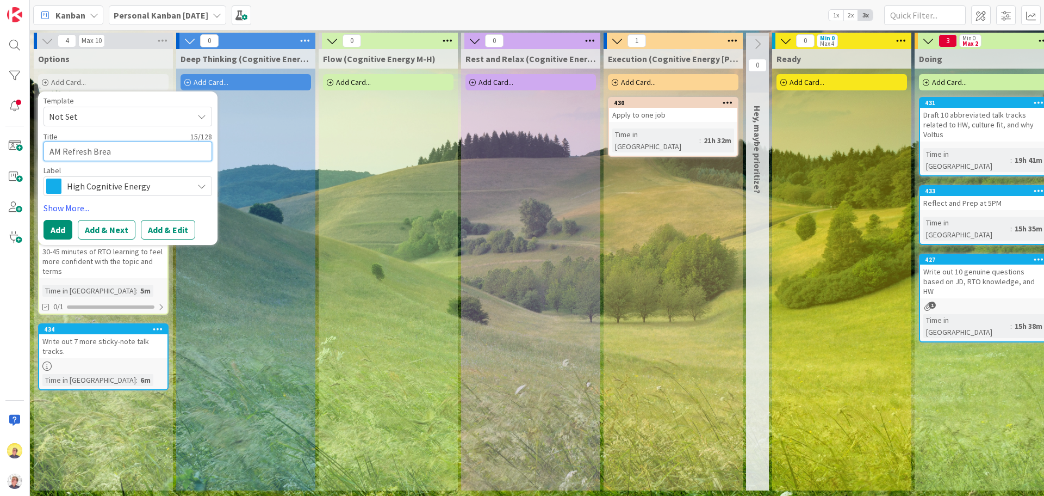
type textarea "x"
type textarea "AM Refresh Break"
click at [207, 188] on div "High Cognitive Energy" at bounding box center [128, 186] width 169 height 20
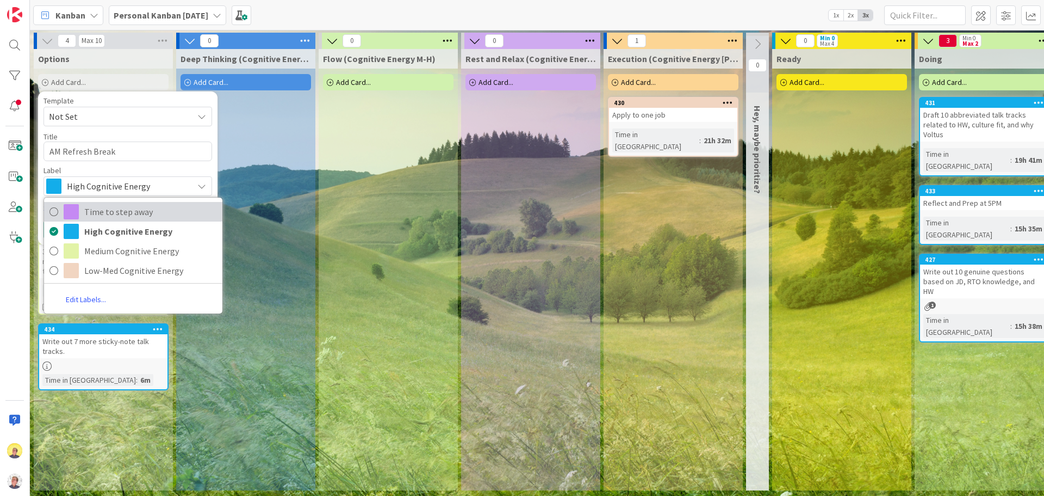
click at [133, 211] on span "Time to step away" at bounding box center [150, 211] width 133 height 16
type textarea "x"
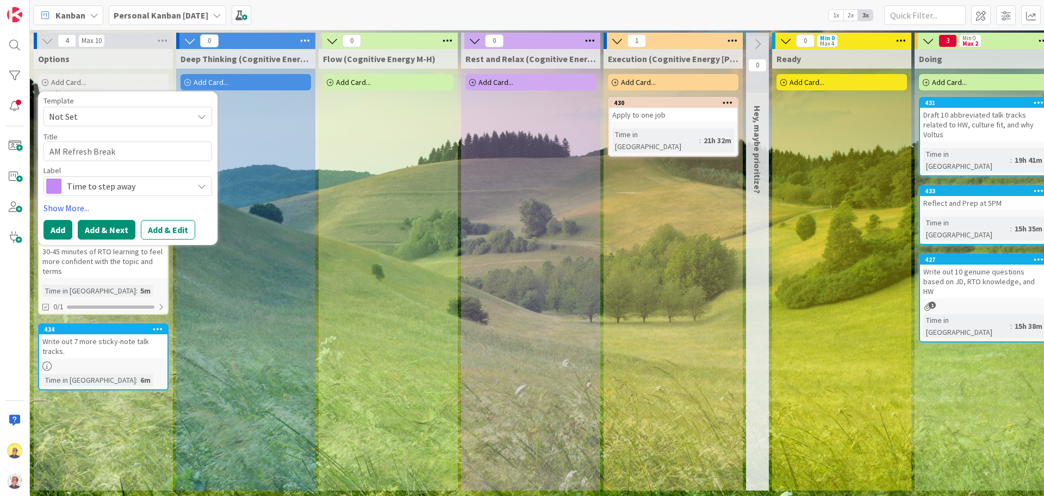
click at [116, 234] on button "Add & Next" at bounding box center [107, 230] width 58 height 20
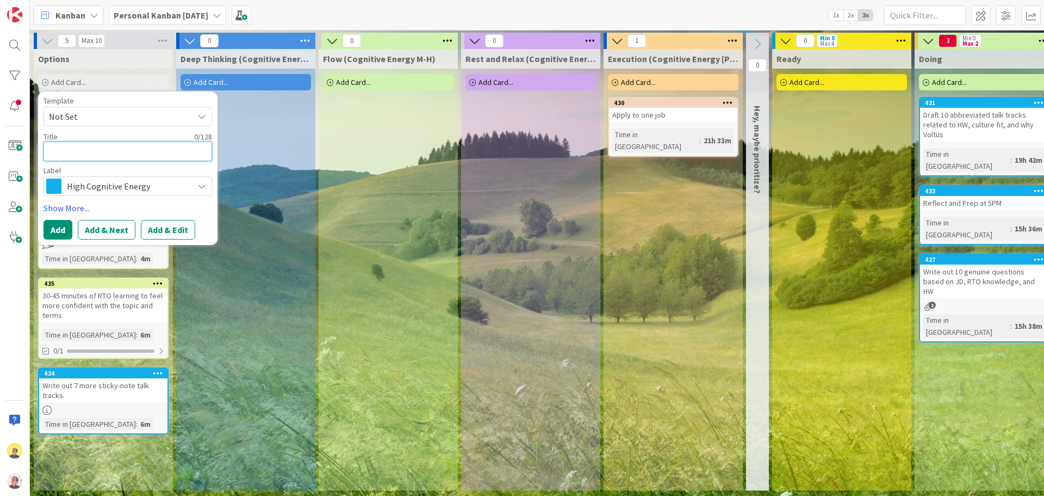
click at [141, 152] on textarea at bounding box center [128, 151] width 169 height 20
type textarea "x"
type textarea "P"
type textarea "x"
type textarea "Pr"
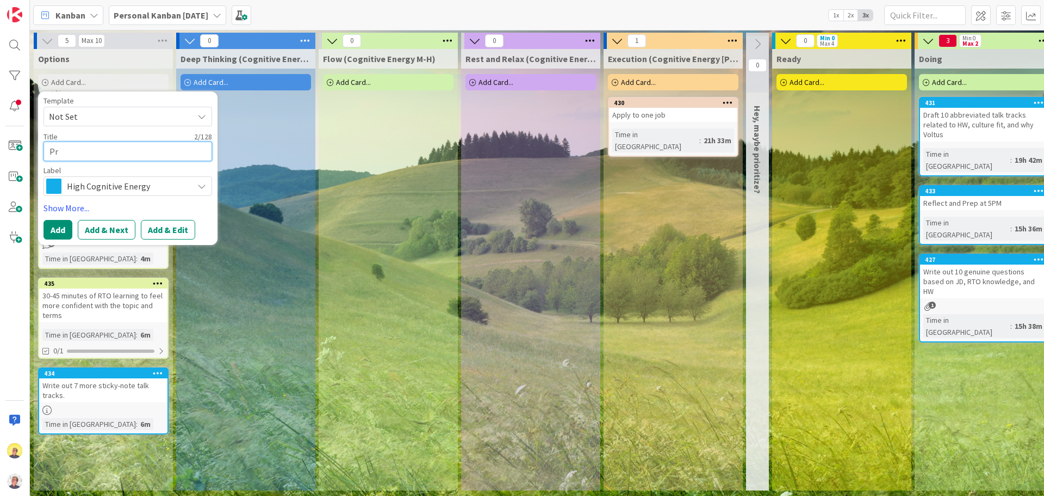
type textarea "x"
type textarea "Pre"
type textarea "x"
type textarea "Pr"
type textarea "x"
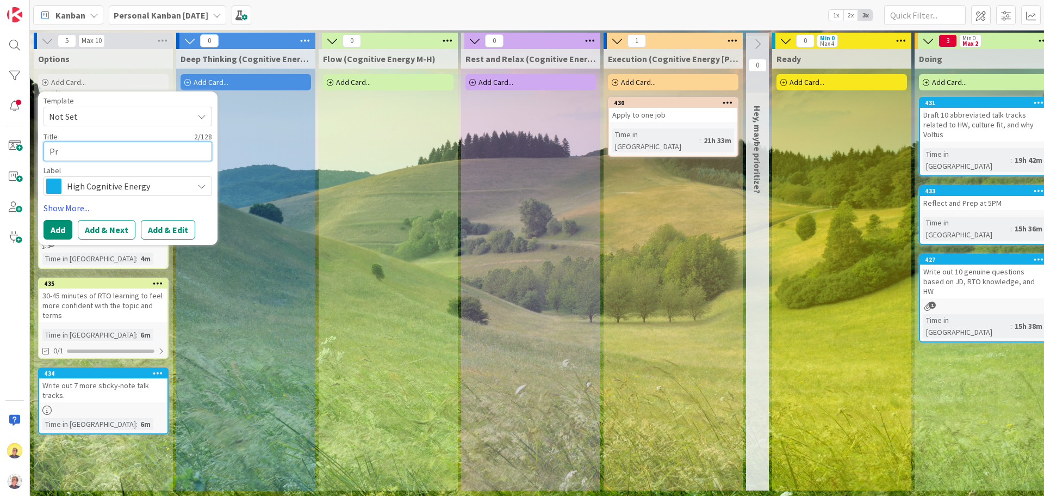
type textarea "P"
type textarea "x"
type textarea "P"
type textarea "x"
type textarea "Pr"
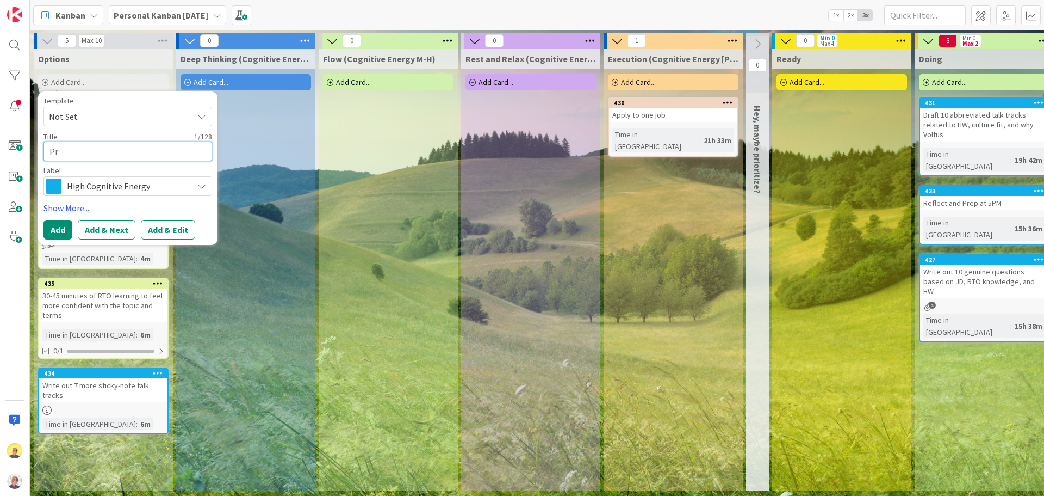
type textarea "x"
type textarea "Pre"
type textarea "x"
type textarea "Pre-"
type textarea "x"
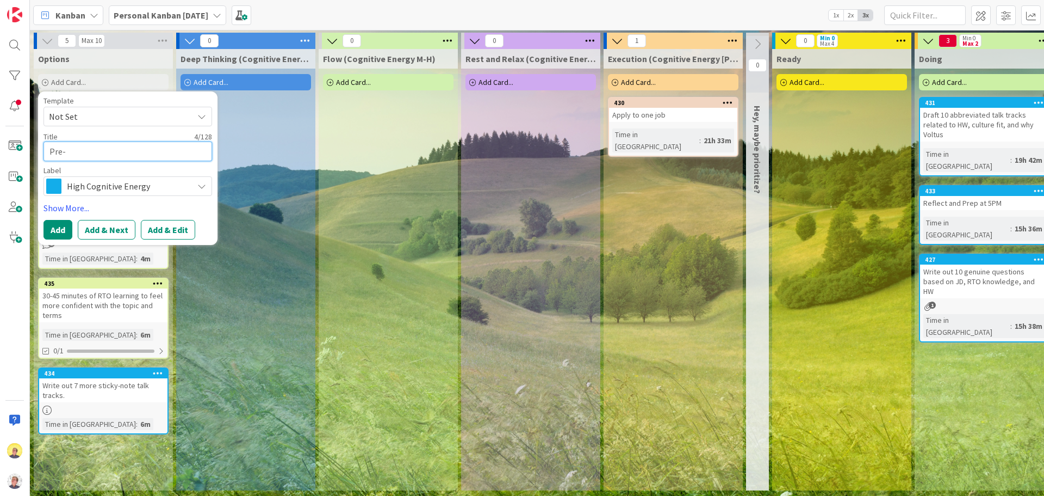
type textarea "Pre-i"
type textarea "x"
type textarea "Pre-in"
type textarea "x"
type textarea "Pre-inte"
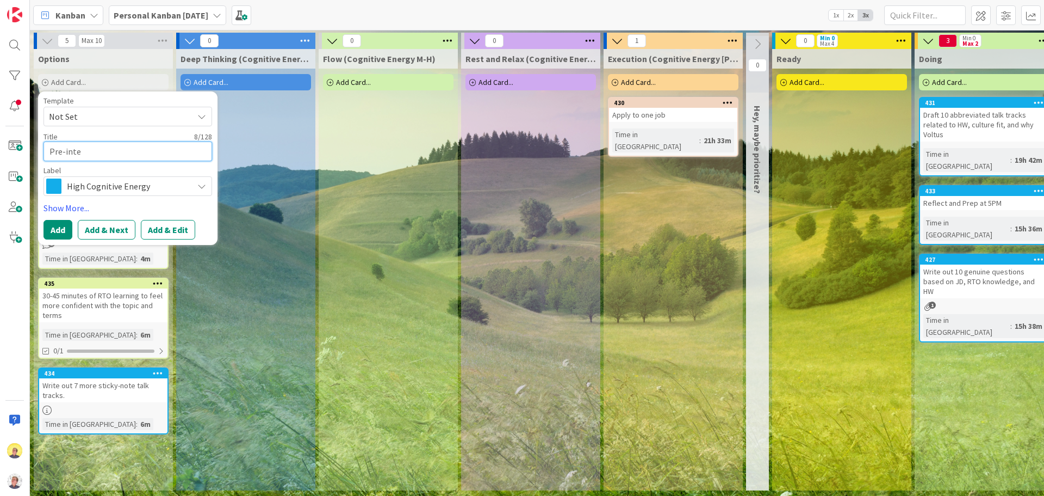
type textarea "x"
type textarea "Pre-inter"
type textarea "x"
type textarea "Pre-interv"
type textarea "x"
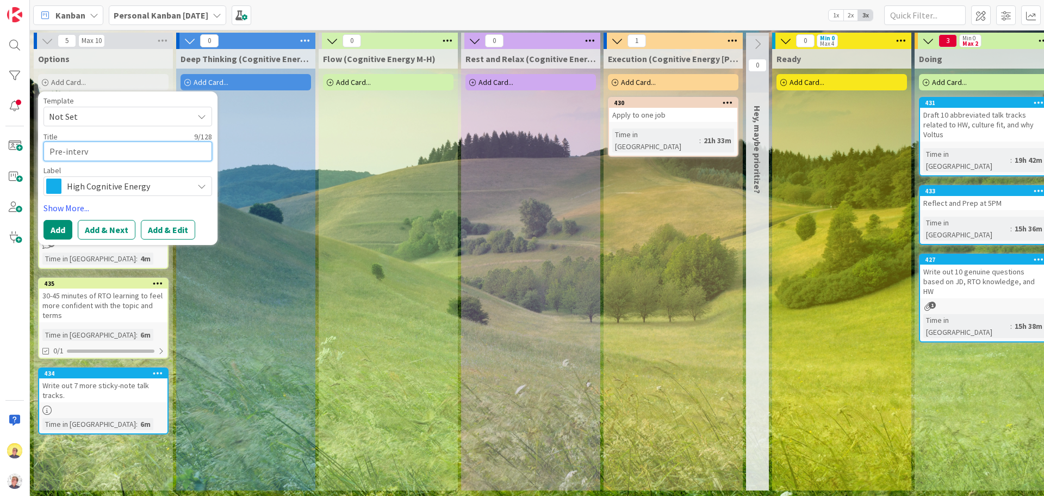
type textarea "Pre-intervi"
type textarea "x"
type textarea "Pre-intervie"
type textarea "x"
type textarea "Pre-interview"
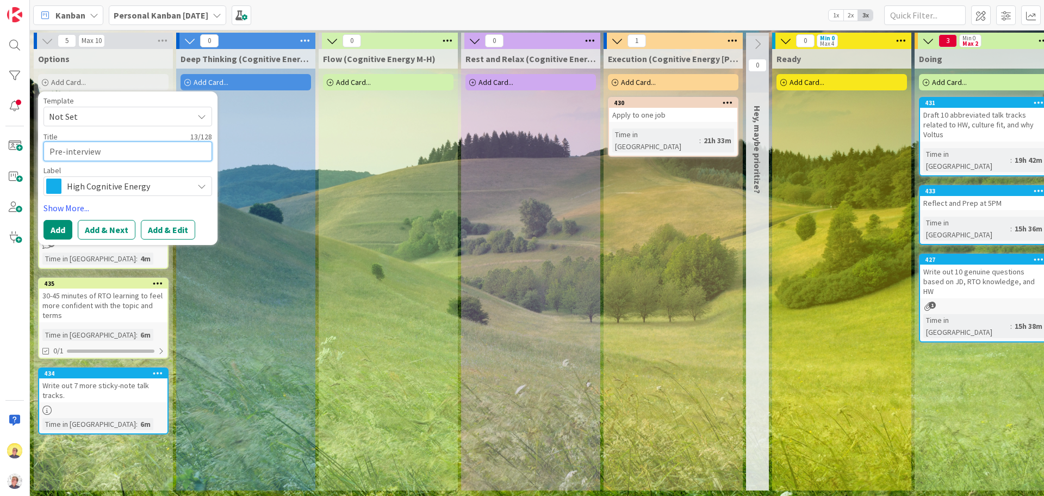
type textarea "x"
type textarea "Pre-interview"
type textarea "x"
type textarea "Pre-interview w"
type textarea "x"
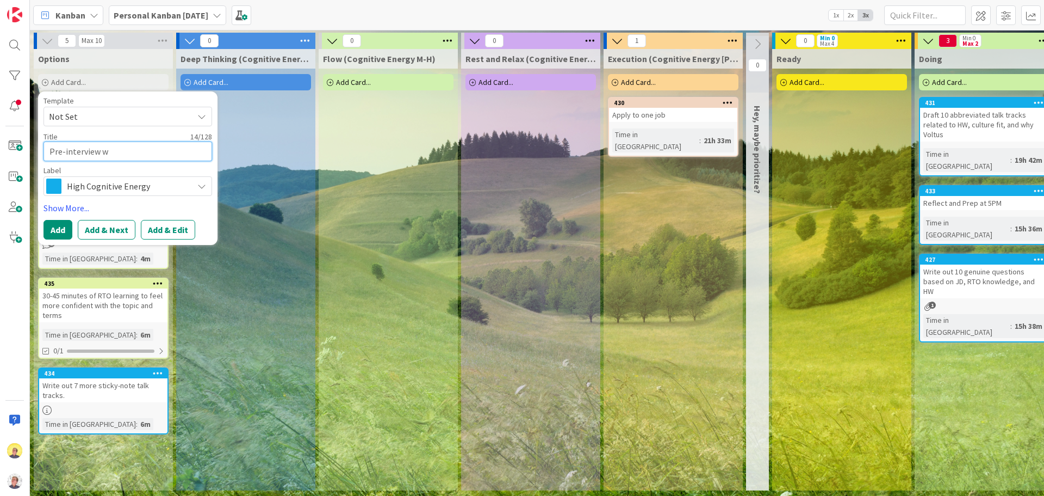
type textarea "Pre-interview wa"
type textarea "x"
type textarea "Pre-interview [PERSON_NAME]"
type textarea "x"
type textarea "Pre-interview walk"
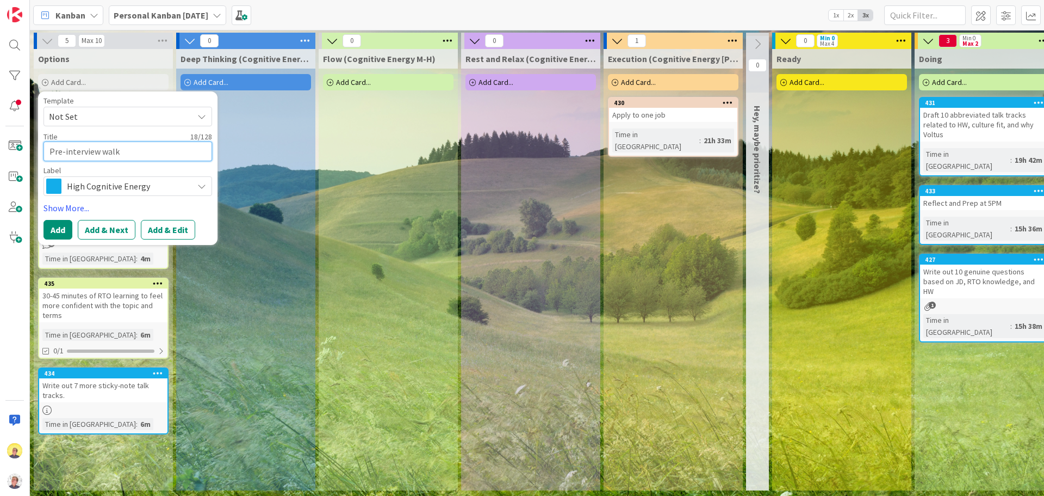
type textarea "x"
type textarea "Pre-interview walk"
type textarea "x"
type textarea "Pre-interview walk a"
type textarea "x"
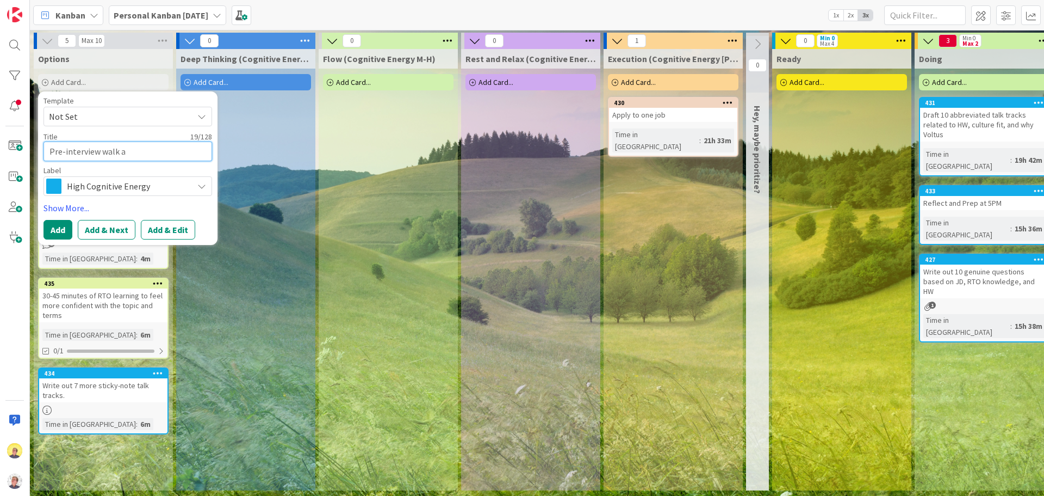
type textarea "Pre-interview walk an"
type textarea "x"
type textarea "Pre-interview walk and"
type textarea "x"
type textarea "Pre-interview walk and"
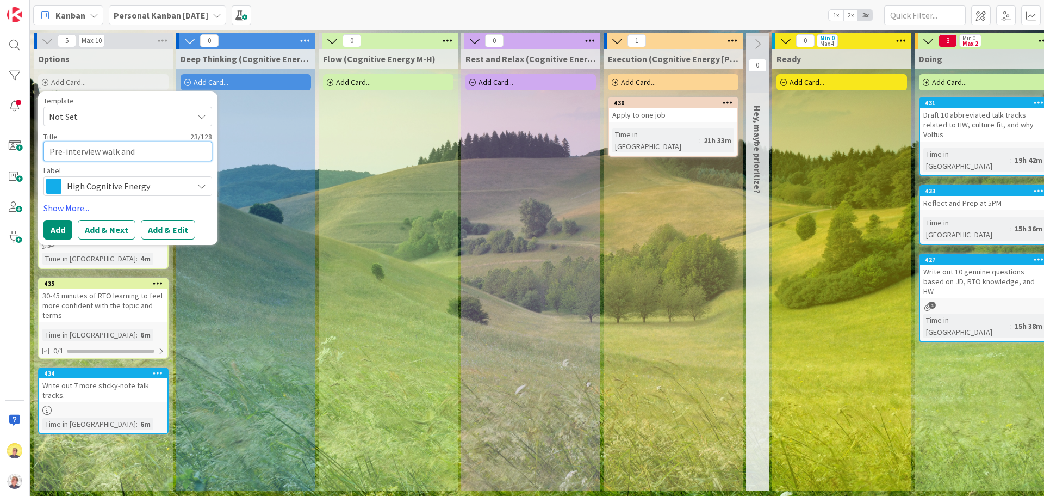
type textarea "x"
type textarea "Pre-interview walk and a"
type textarea "x"
type textarea "Pre-interview walk and al"
type textarea "x"
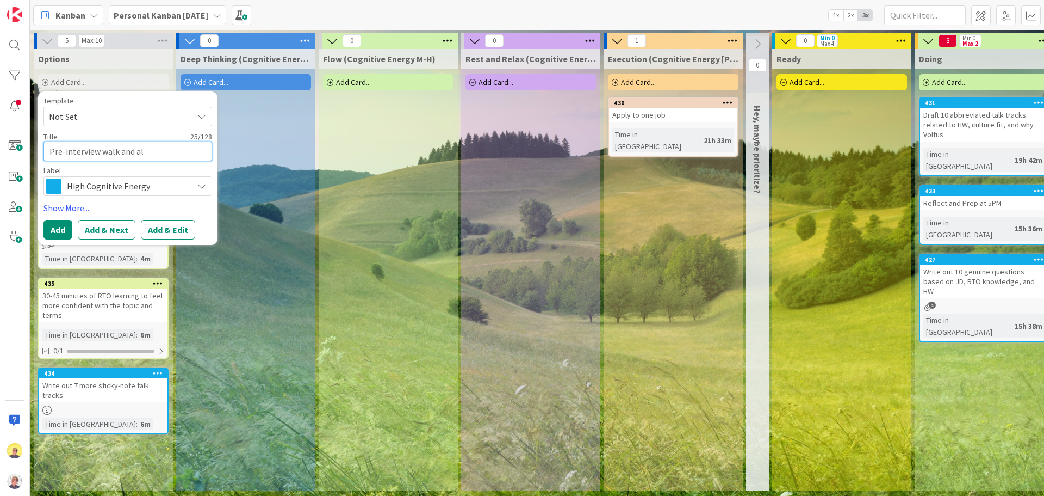
type textarea "Pre-interview walk and a"
type textarea "x"
type textarea "Pre-interview walk and"
type textarea "x"
type textarea "Pre-interview walk and t"
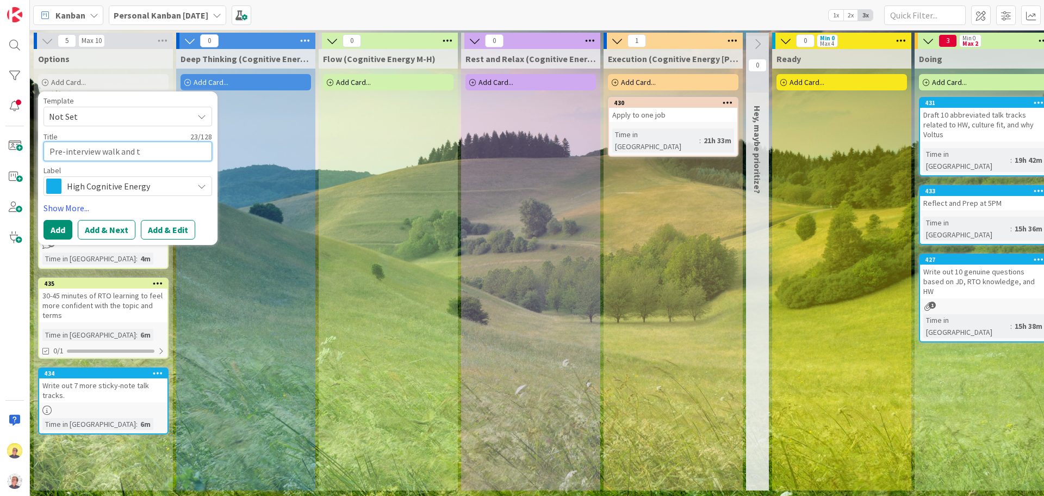
type textarea "x"
type textarea "Pre-interview walk and ta"
type textarea "x"
type textarea "Pre-interview walk and tal"
type textarea "x"
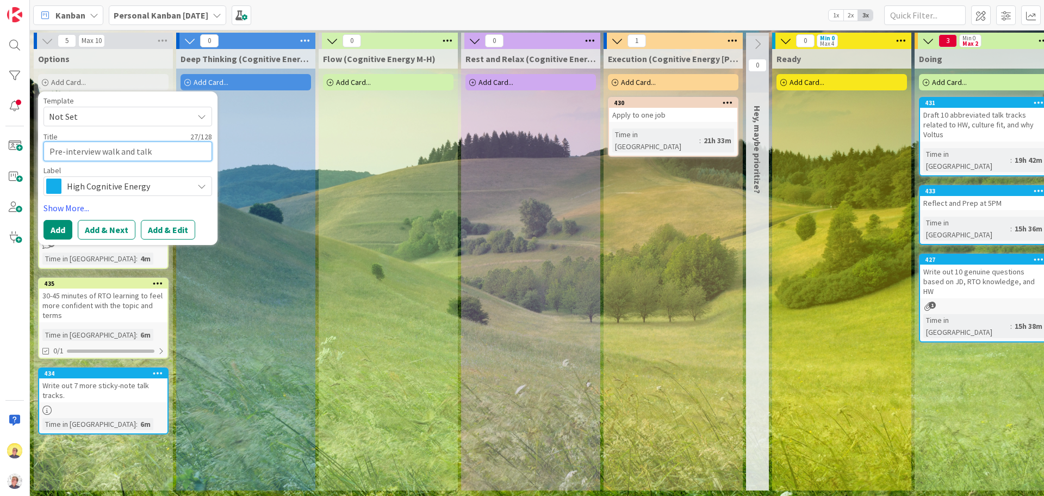
type textarea "Pre-interview walk and talk"
click at [114, 186] on span "High Cognitive Energy" at bounding box center [127, 185] width 121 height 15
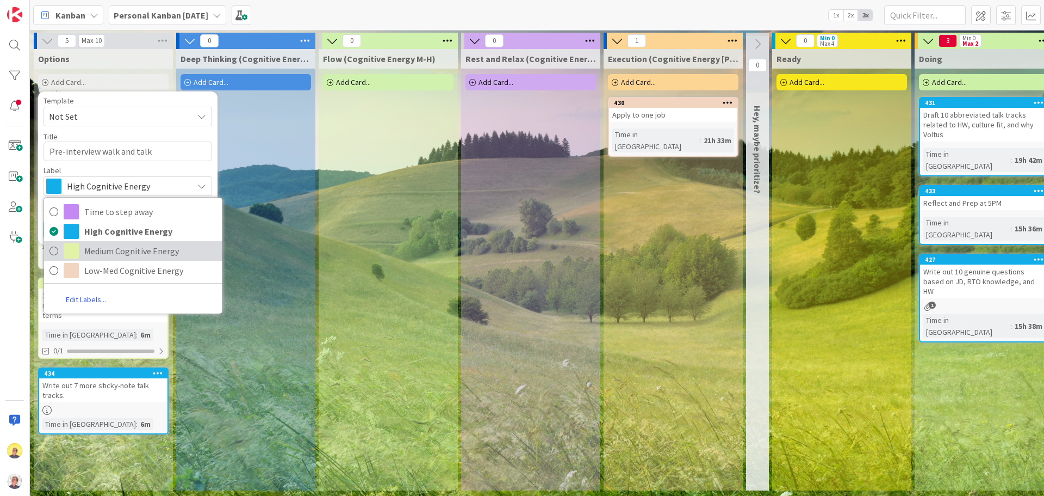
click at [122, 256] on span "Medium Cognitive Energy" at bounding box center [150, 251] width 133 height 16
type textarea "x"
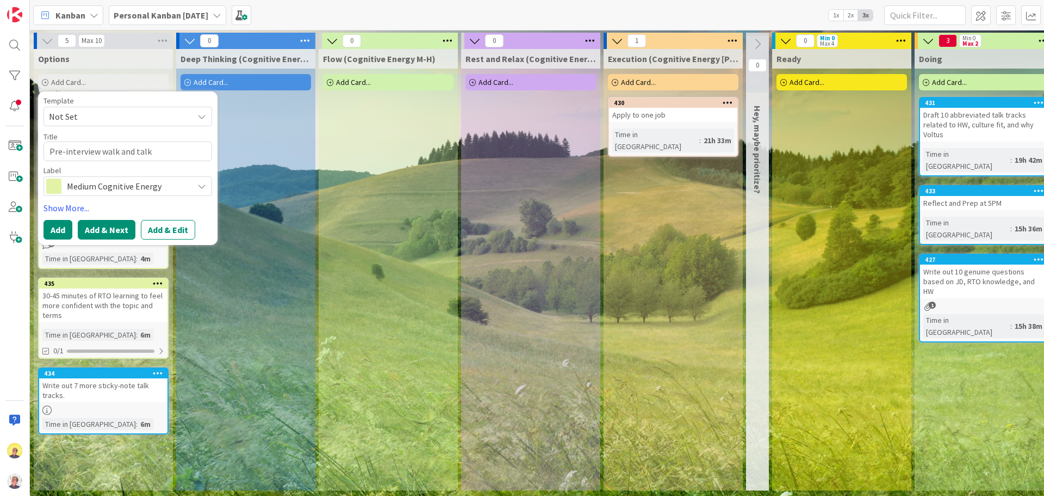
click at [95, 234] on button "Add & Next" at bounding box center [107, 230] width 58 height 20
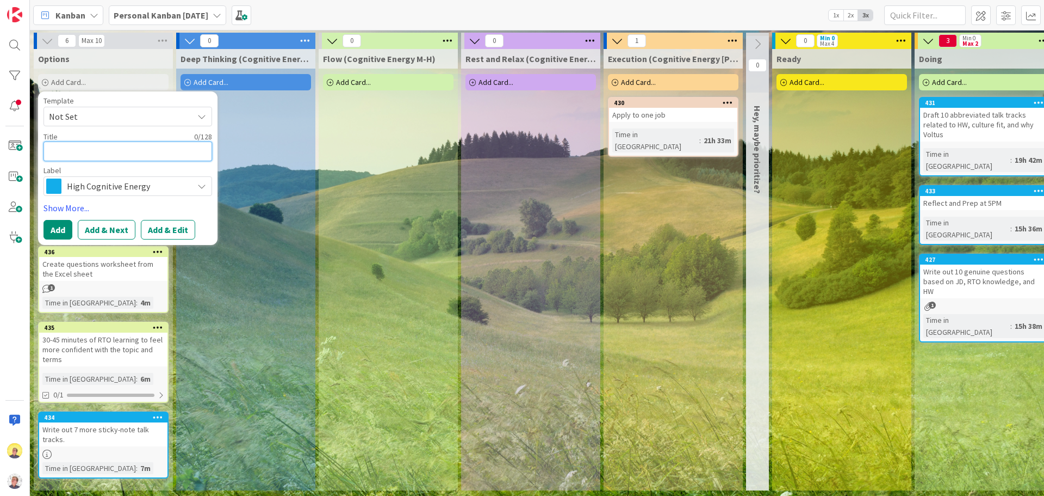
click at [89, 151] on textarea at bounding box center [128, 151] width 169 height 20
type textarea "x"
type textarea "P"
type textarea "x"
type textarea "Po"
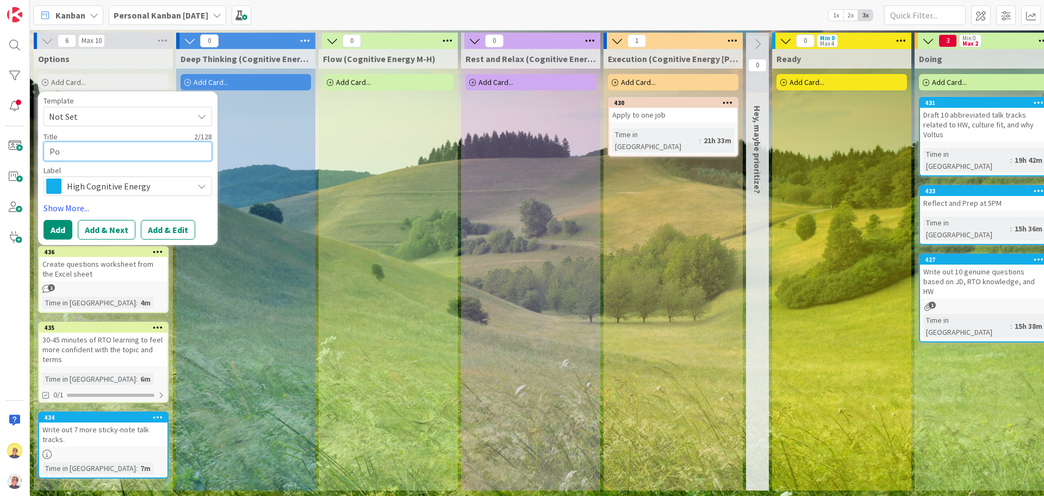
type textarea "x"
type textarea "Pos"
type textarea "x"
type textarea "Post"
type textarea "x"
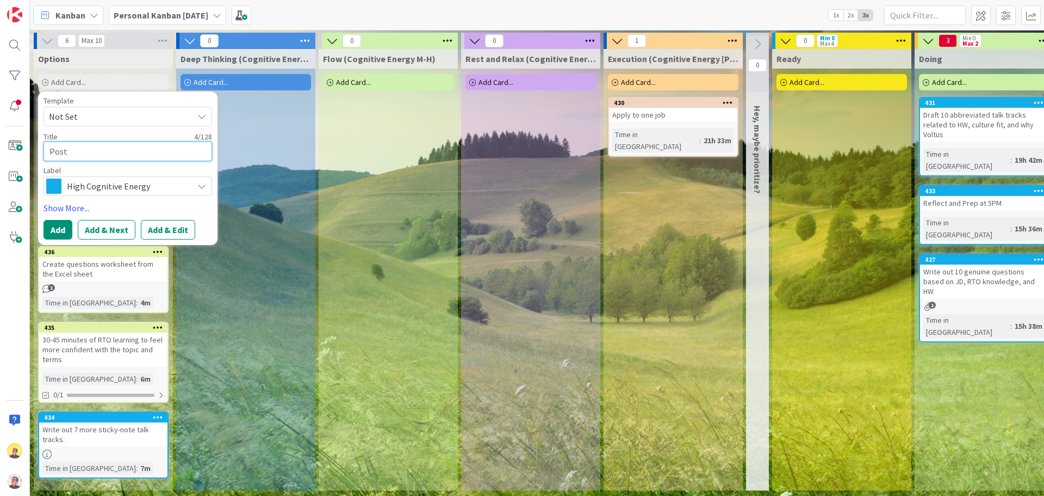
type textarea "Post"
type textarea "x"
type textarea "Post I"
type textarea "x"
type textarea "Post In"
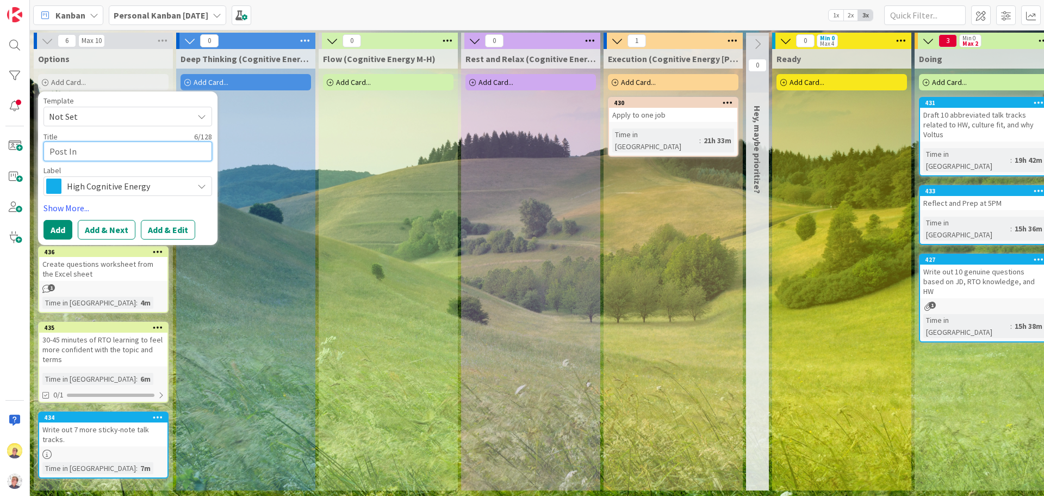
type textarea "x"
type textarea "Post Int"
type textarea "x"
type textarea "Post Inte"
type textarea "x"
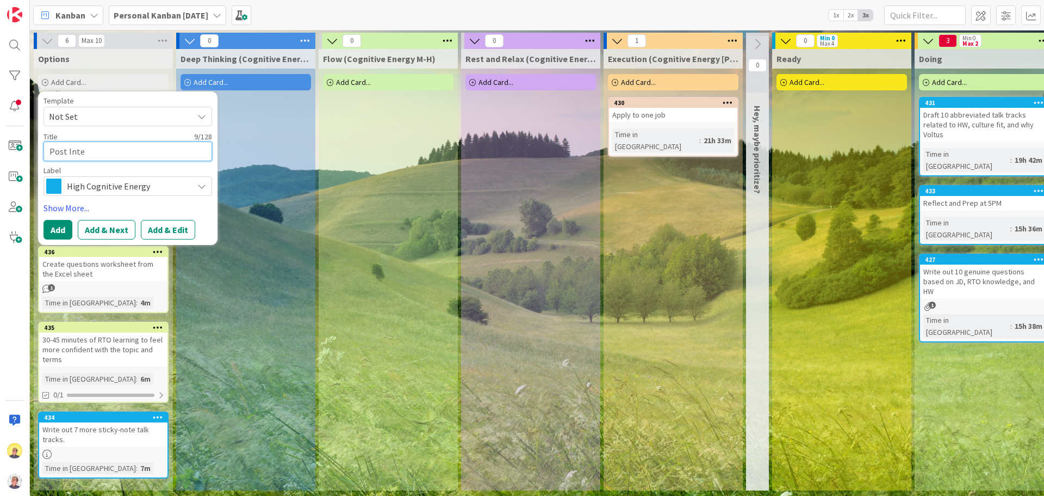
type textarea "Post Inter"
type textarea "x"
type textarea "Post Interv"
type textarea "x"
type textarea "Post Intervi"
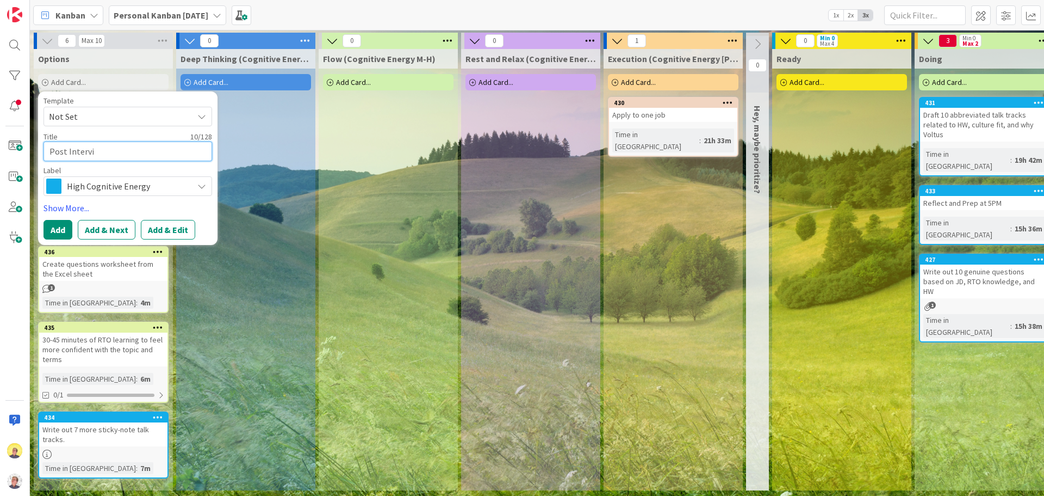
type textarea "x"
type textarea "Post Intervie"
type textarea "x"
type textarea "Post Interview"
type textarea "x"
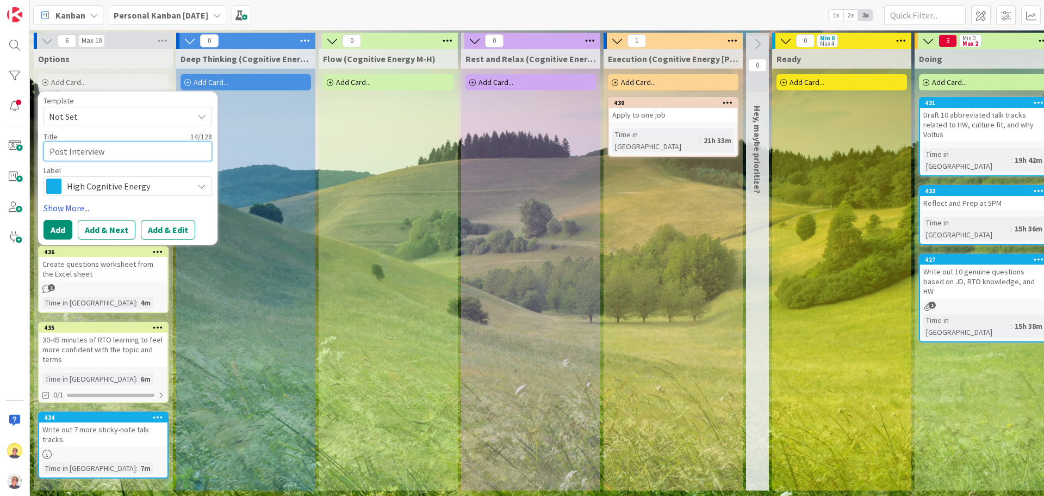
type textarea "Post Interview"
type textarea "x"
type textarea "Post Interview R"
type textarea "x"
type textarea "Post Interview Re"
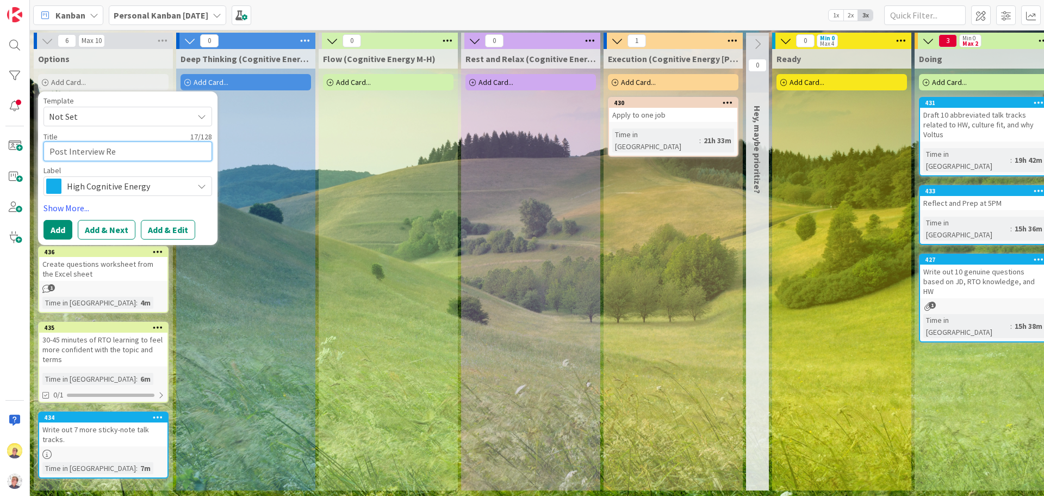
type textarea "x"
type textarea "Post Interview Ref"
type textarea "x"
type textarea "Post Interview Refr"
type textarea "x"
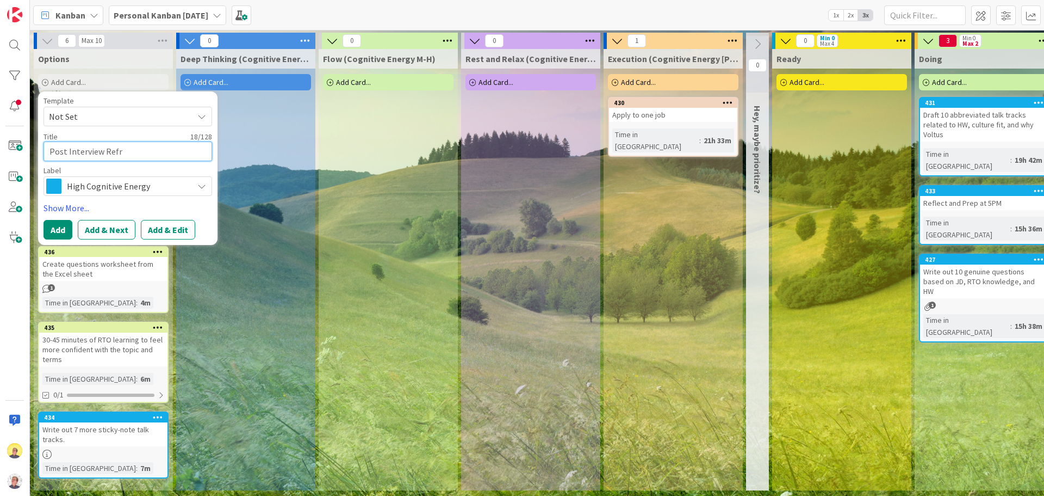
type textarea "Post Interview Refre"
type textarea "x"
type textarea "Post Interview Refres"
type textarea "x"
type textarea "Post Interview Refresh"
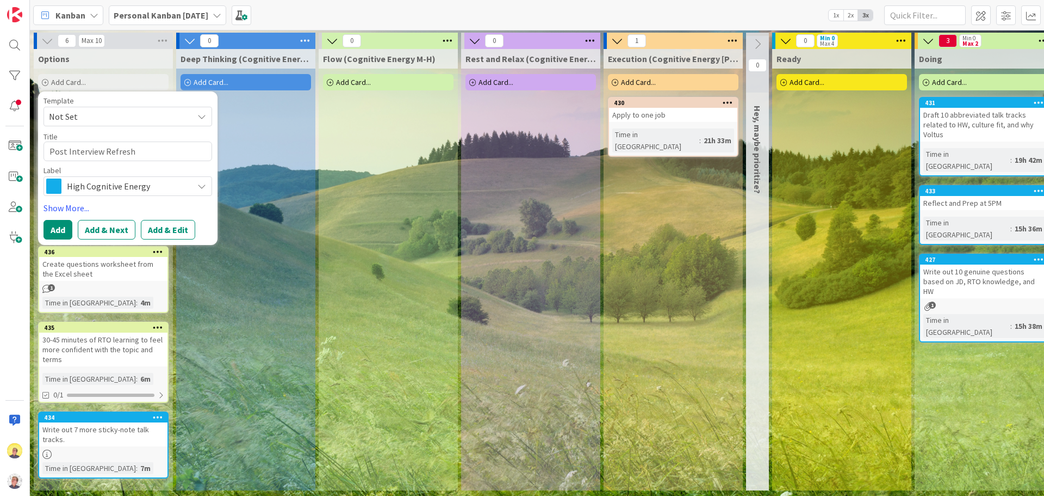
click at [92, 184] on span "High Cognitive Energy" at bounding box center [127, 185] width 121 height 15
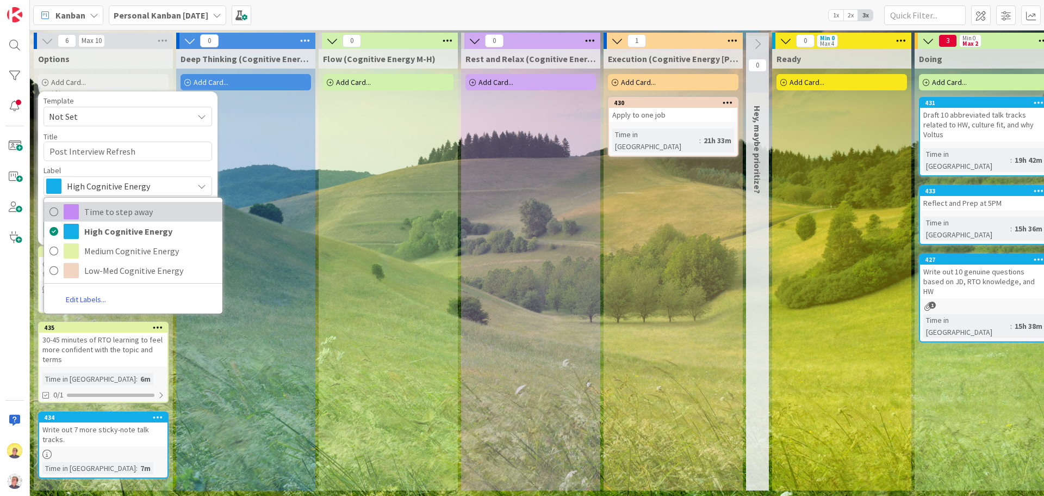
click at [97, 207] on span "Time to step away" at bounding box center [150, 211] width 133 height 16
type textarea "x"
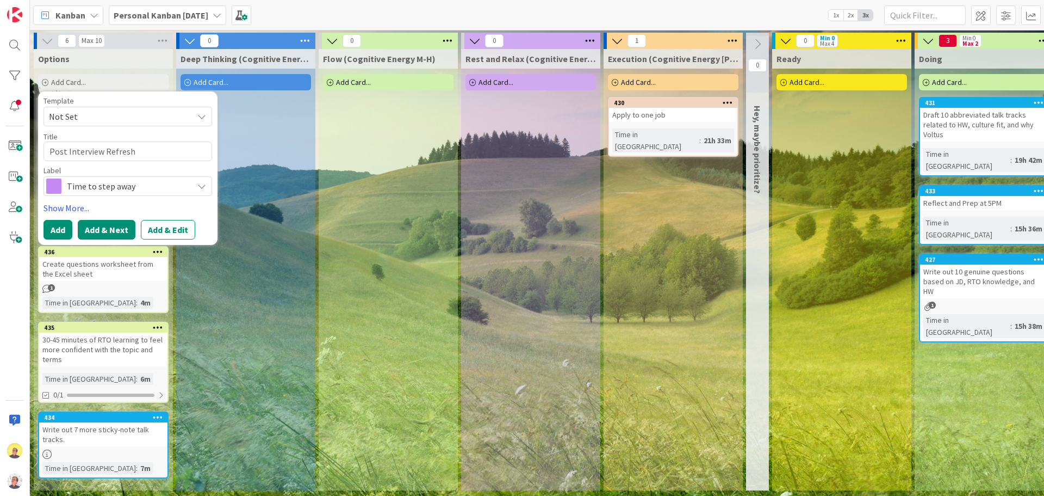
click at [103, 230] on button "Add & Next" at bounding box center [107, 230] width 58 height 20
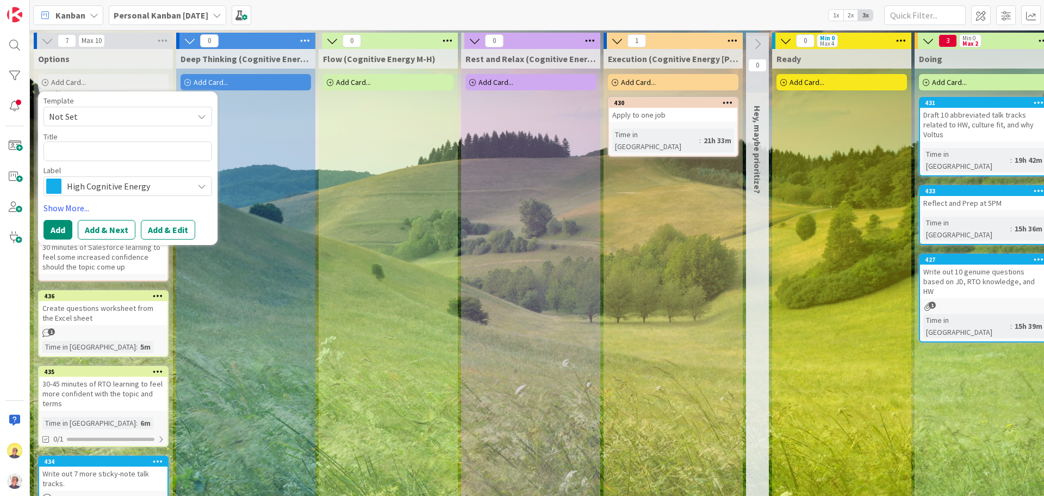
click at [225, 373] on div "Deep Thinking (Cognitive Energy H) Add Card..." at bounding box center [245, 290] width 139 height 482
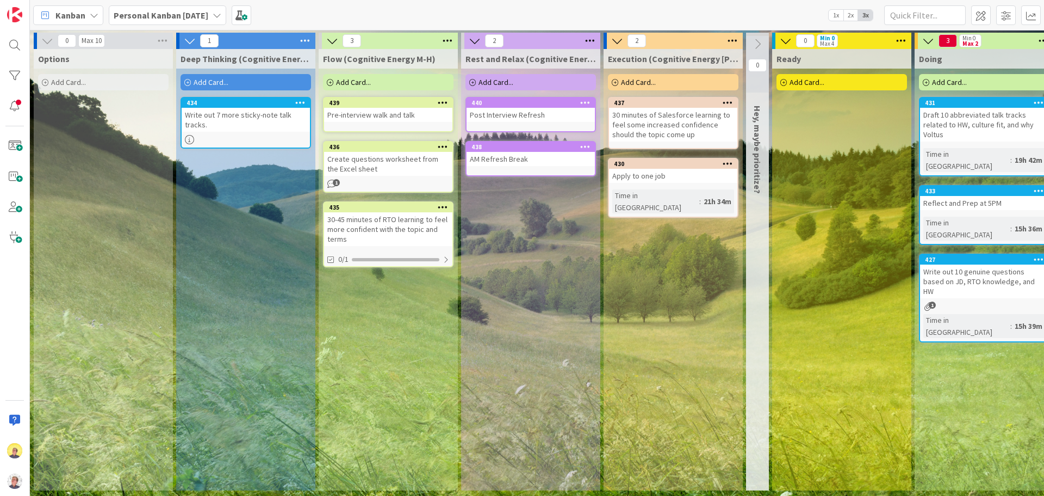
click at [60, 83] on span "Add Card..." at bounding box center [68, 82] width 35 height 10
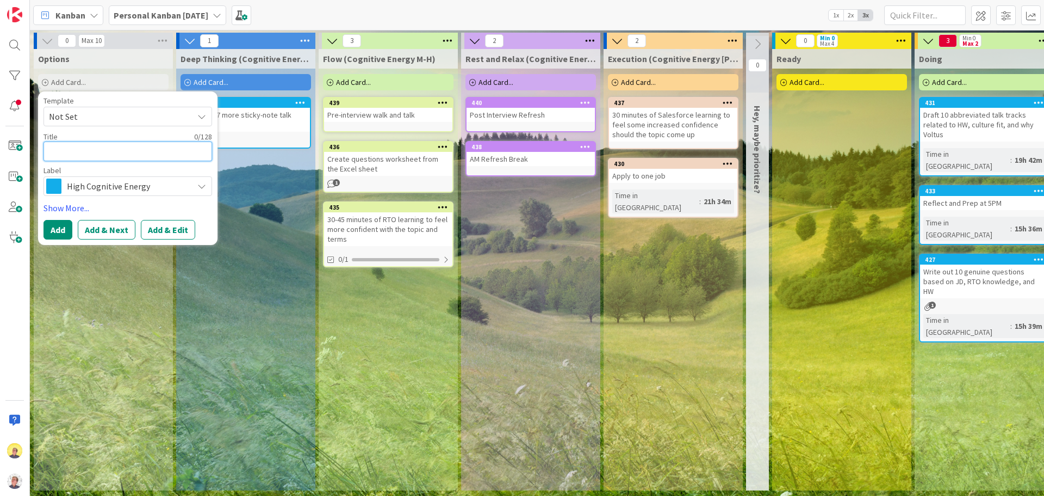
type textarea "x"
type textarea "C"
type textarea "x"
type textarea "Co"
type textarea "x"
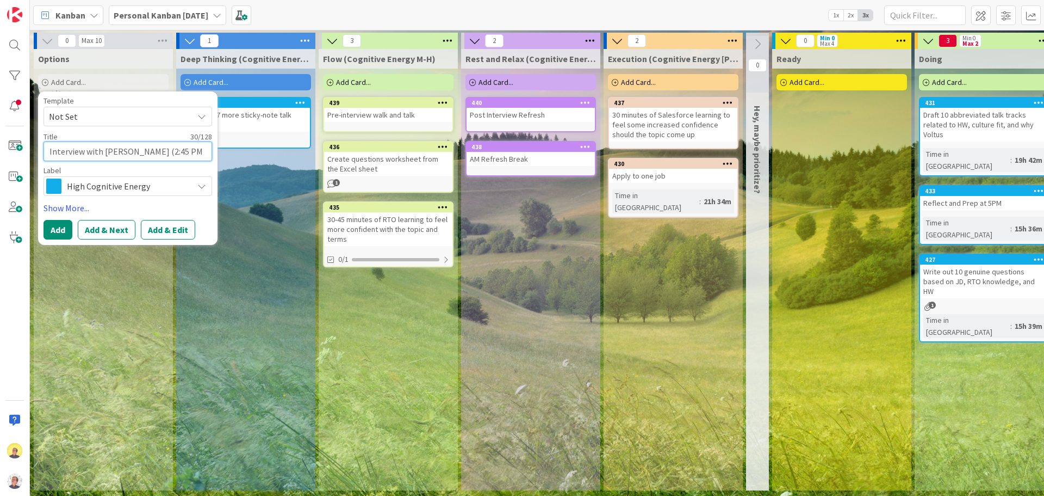
click at [163, 151] on textarea "Interview with [PERSON_NAME] (2:45 PM" at bounding box center [128, 151] width 169 height 20
click at [92, 230] on button "Add & Next" at bounding box center [107, 230] width 58 height 20
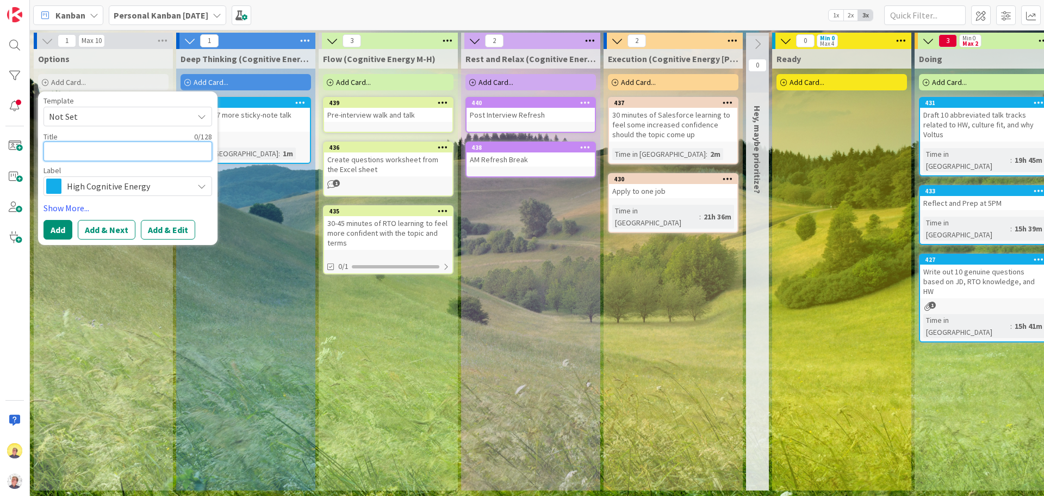
click at [96, 152] on textarea at bounding box center [128, 151] width 169 height 20
click at [61, 233] on button "Add" at bounding box center [58, 230] width 29 height 20
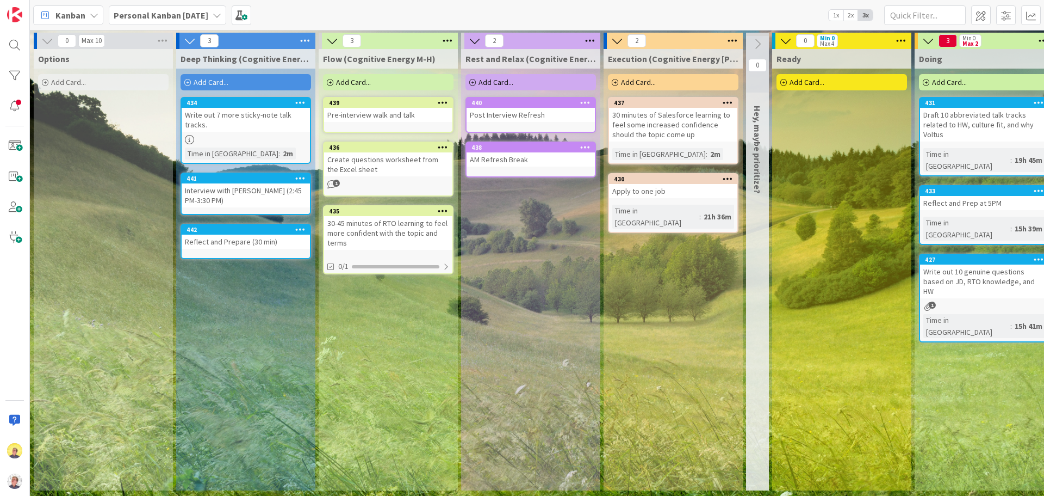
click at [216, 242] on div "Reflect and Prepare (30 min)" at bounding box center [246, 241] width 128 height 14
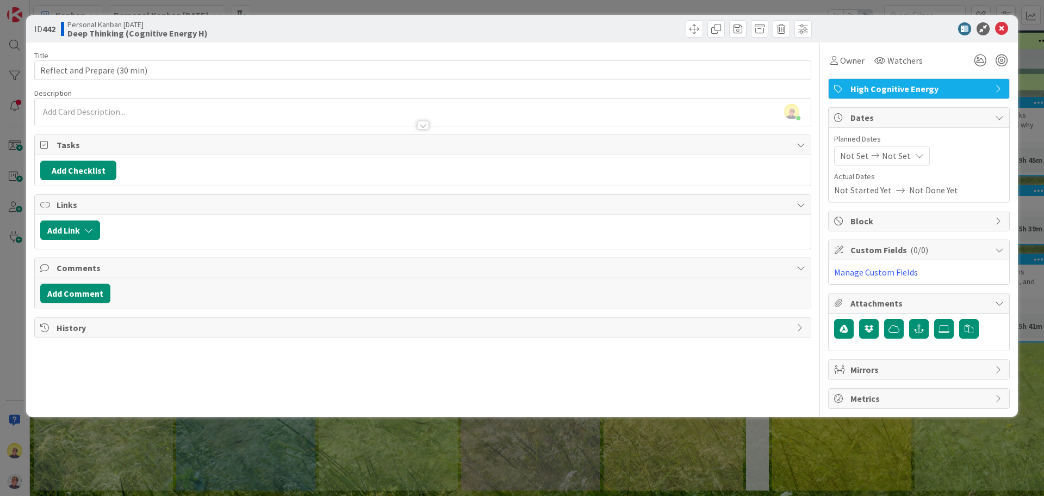
click at [835, 91] on span "High Cognitive Energy" at bounding box center [920, 88] width 139 height 13
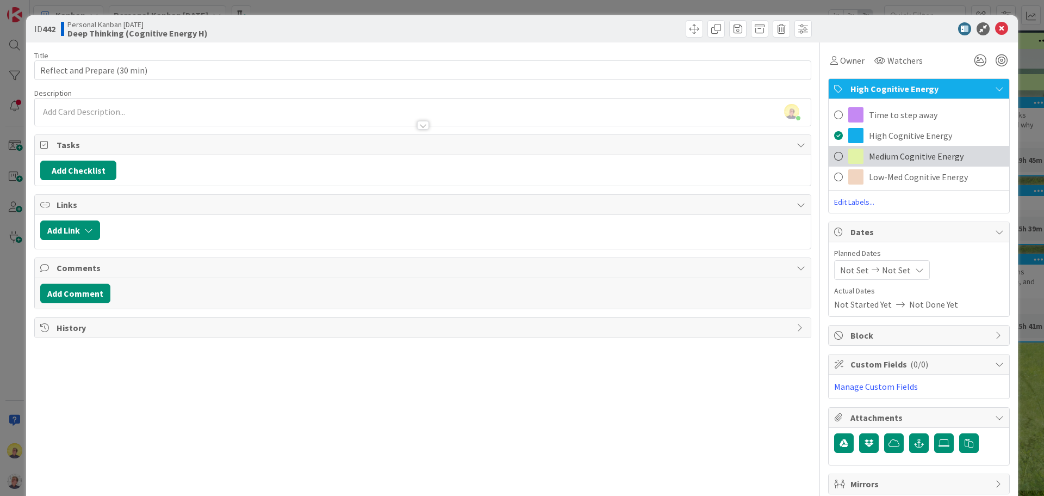
drag, startPoint x: 913, startPoint y: 151, endPoint x: 969, endPoint y: 82, distance: 89.3
click at [835, 150] on span "Medium Cognitive Energy" at bounding box center [916, 156] width 95 height 13
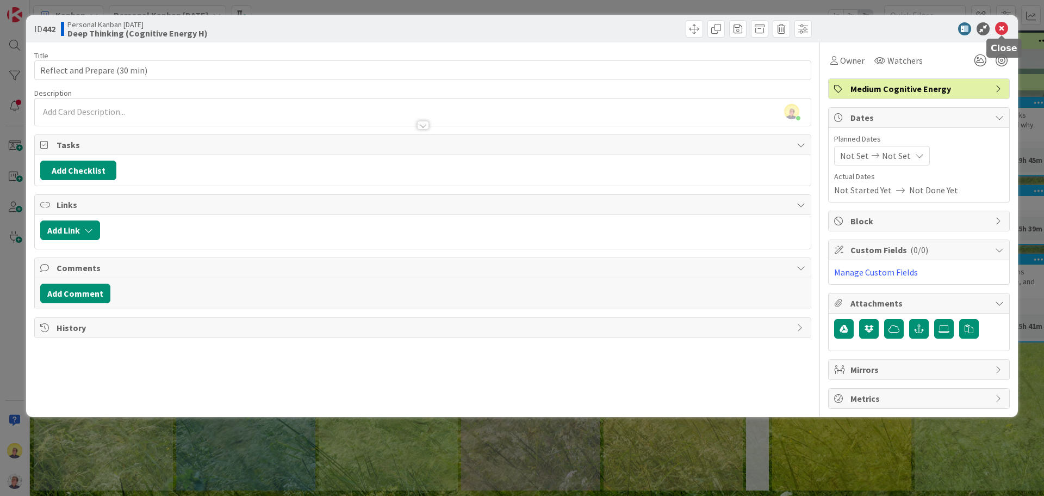
click at [835, 29] on icon at bounding box center [1001, 28] width 13 height 13
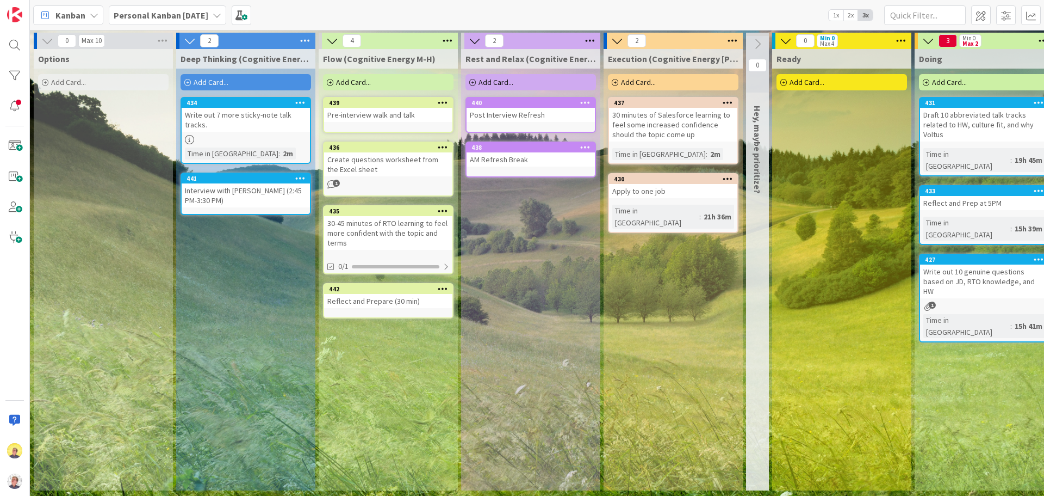
click at [835, 40] on icon at bounding box center [901, 41] width 14 height 16
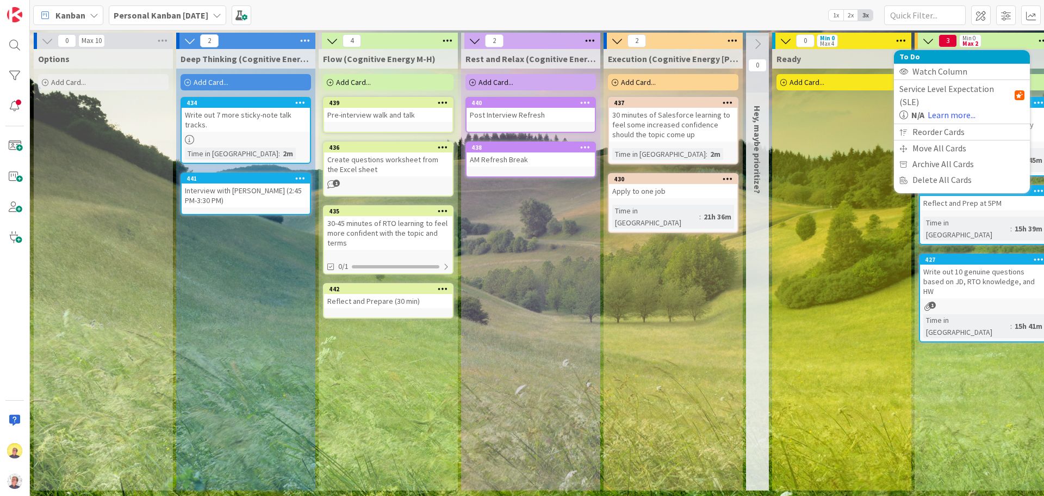
click at [835, 40] on icon at bounding box center [901, 41] width 14 height 16
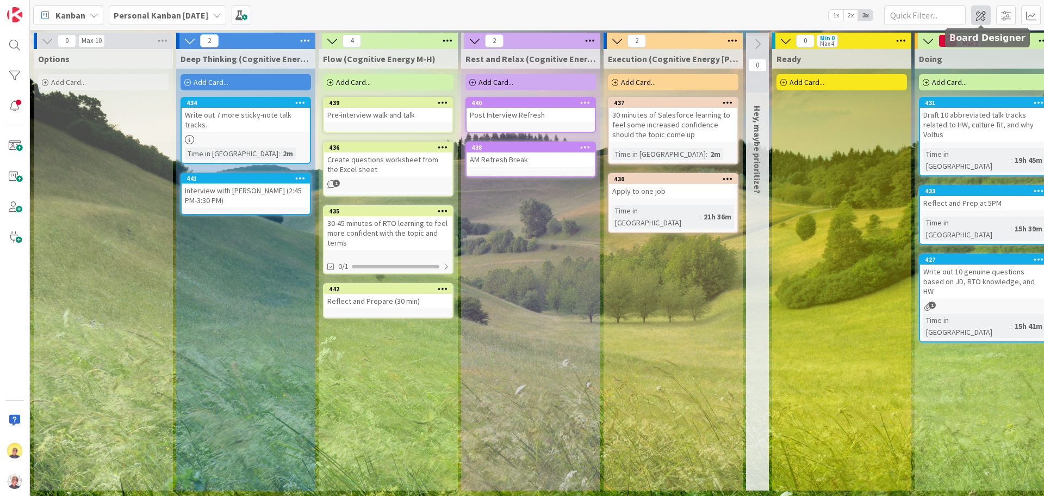
click at [835, 16] on span at bounding box center [982, 15] width 20 height 20
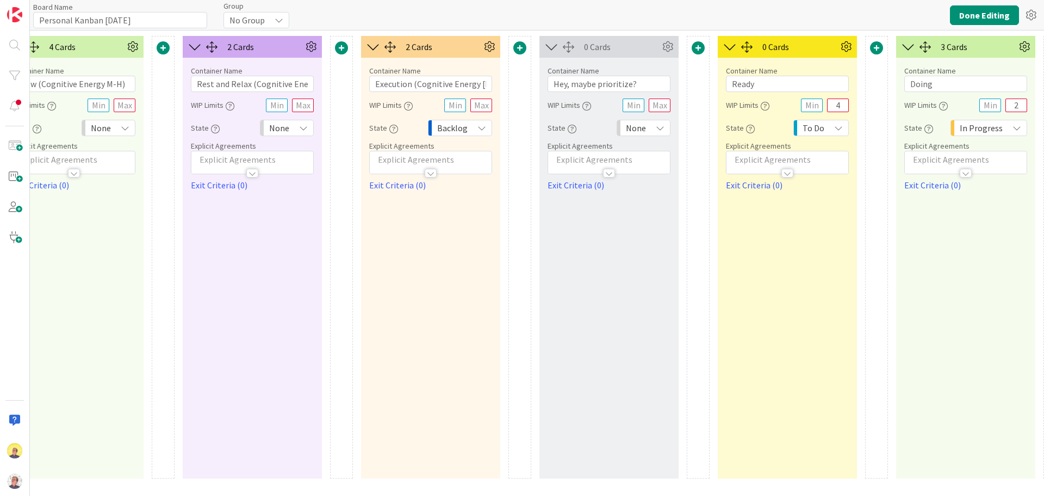
scroll to position [0, 435]
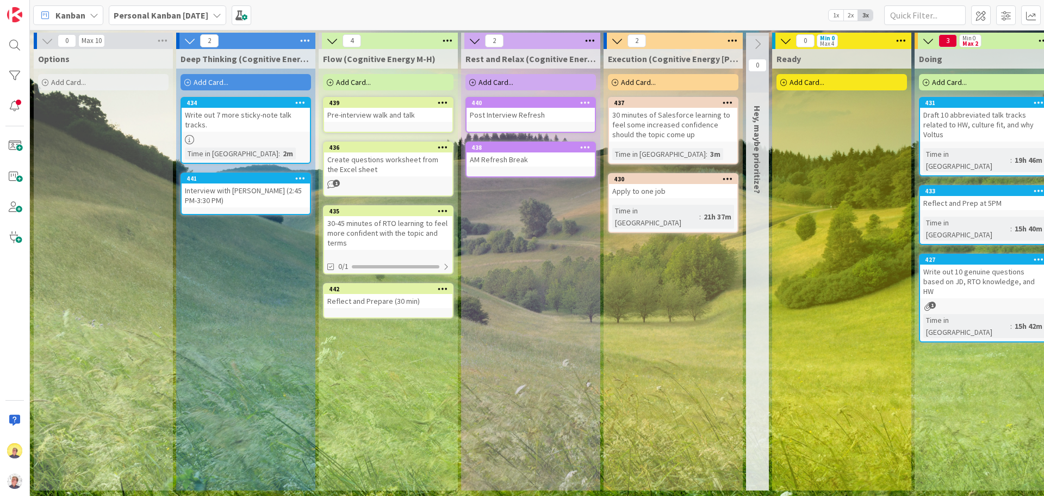
click at [378, 306] on div "Reflect and Prepare (30 min)" at bounding box center [388, 301] width 128 height 14
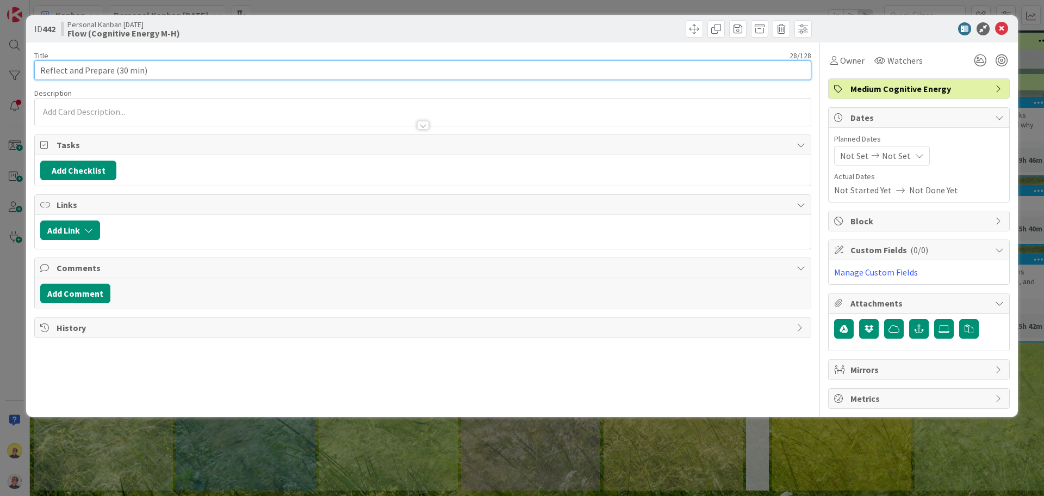
click at [109, 71] on input "Reflect and Prepare (30 min)" at bounding box center [422, 70] width 777 height 20
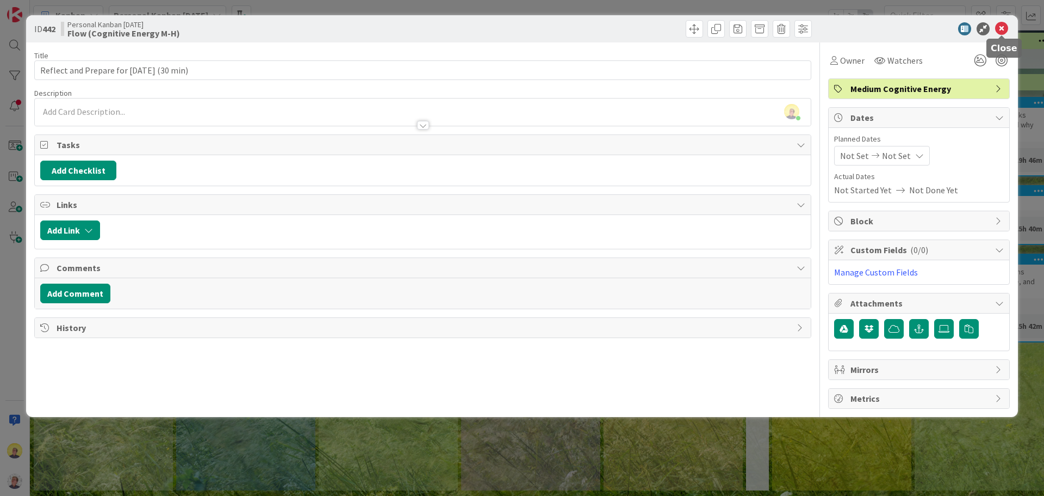
click at [835, 26] on icon at bounding box center [1001, 28] width 13 height 13
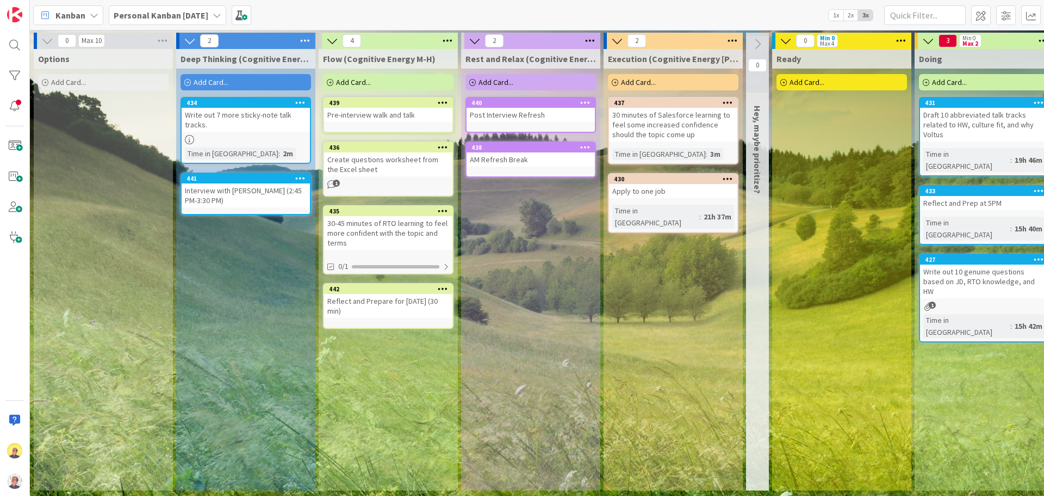
click at [355, 83] on span "Add Card..." at bounding box center [353, 82] width 35 height 10
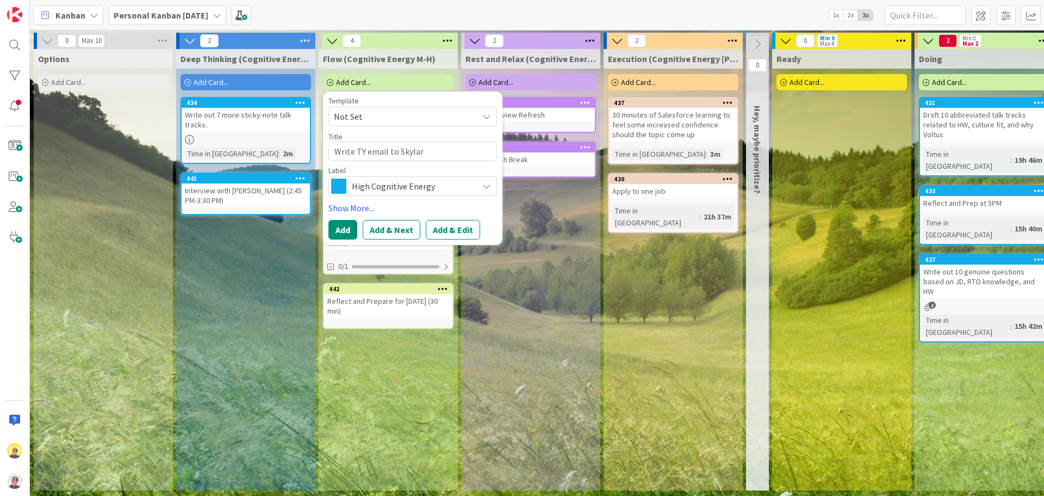
click at [430, 184] on span "High Cognitive Energy" at bounding box center [412, 185] width 121 height 15
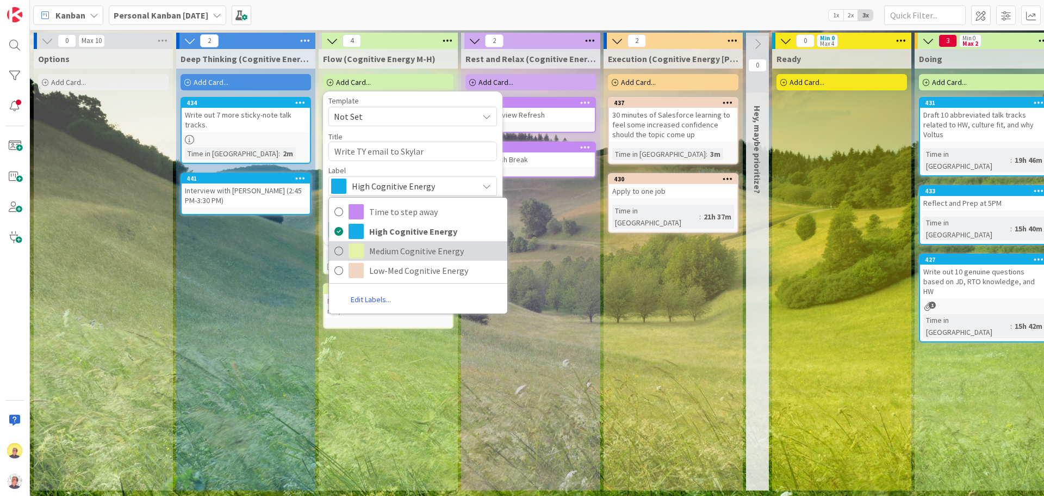
click at [406, 247] on span "Medium Cognitive Energy" at bounding box center [435, 251] width 133 height 16
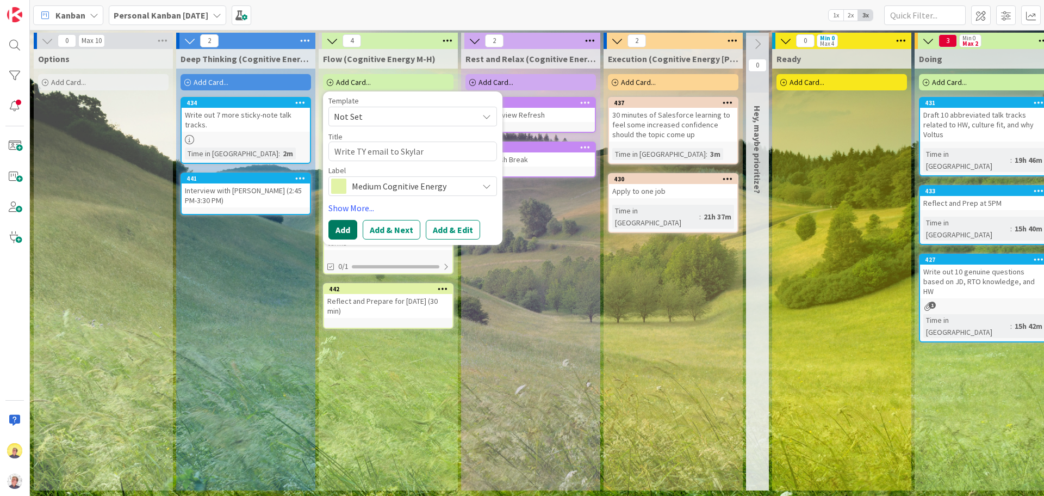
click at [342, 232] on button "Add" at bounding box center [343, 230] width 29 height 20
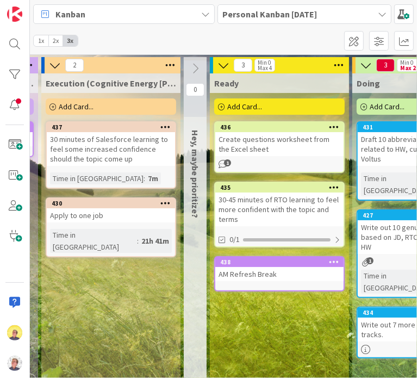
scroll to position [0, 709]
